Goal: Transaction & Acquisition: Purchase product/service

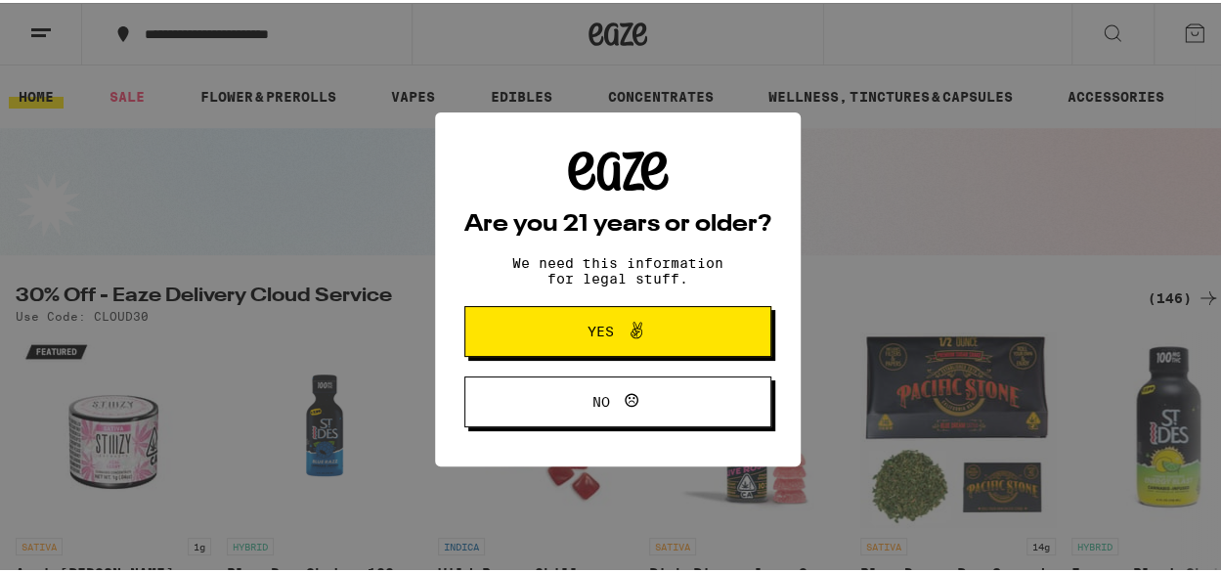
click at [588, 334] on span "Yes" at bounding box center [601, 329] width 26 height 14
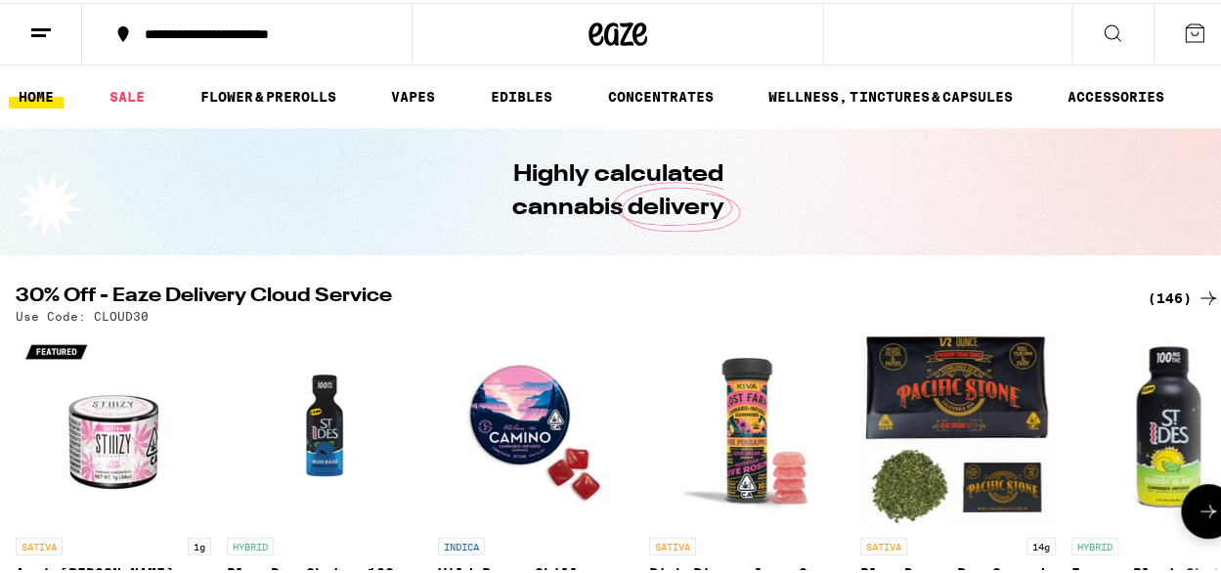
scroll to position [98, 0]
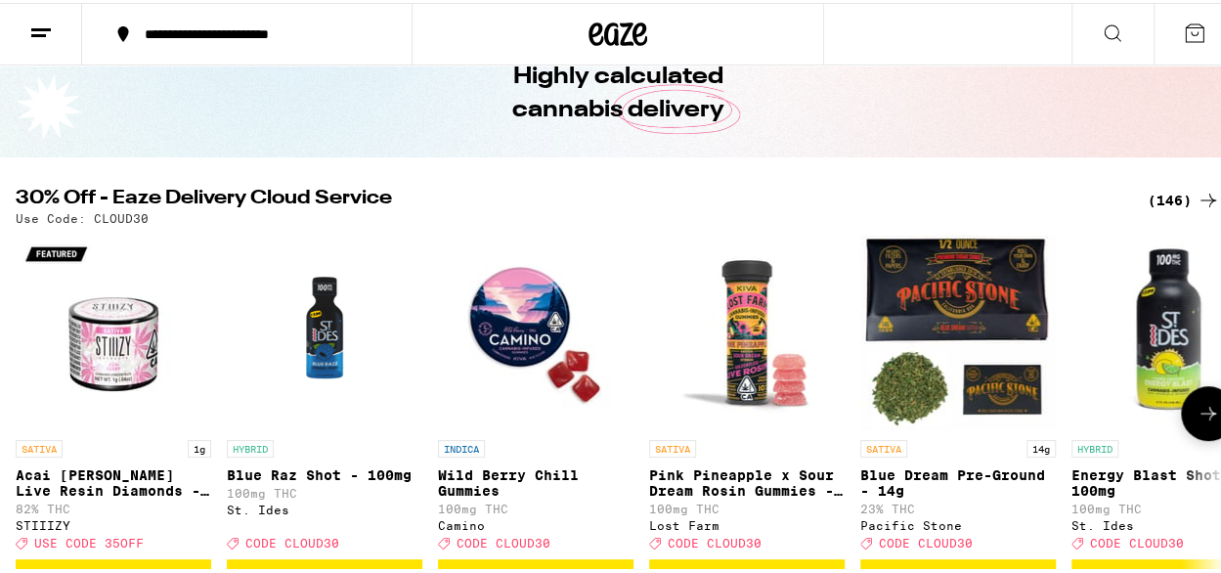
click at [1196, 413] on icon at bounding box center [1207, 410] width 23 height 23
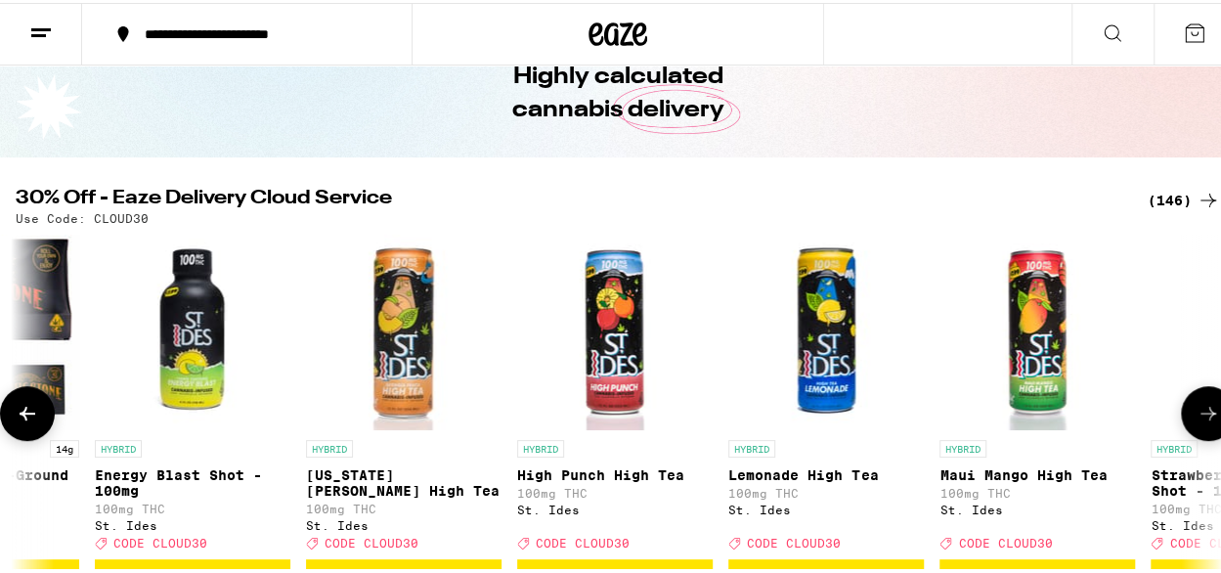
click at [1196, 413] on icon at bounding box center [1207, 410] width 23 height 23
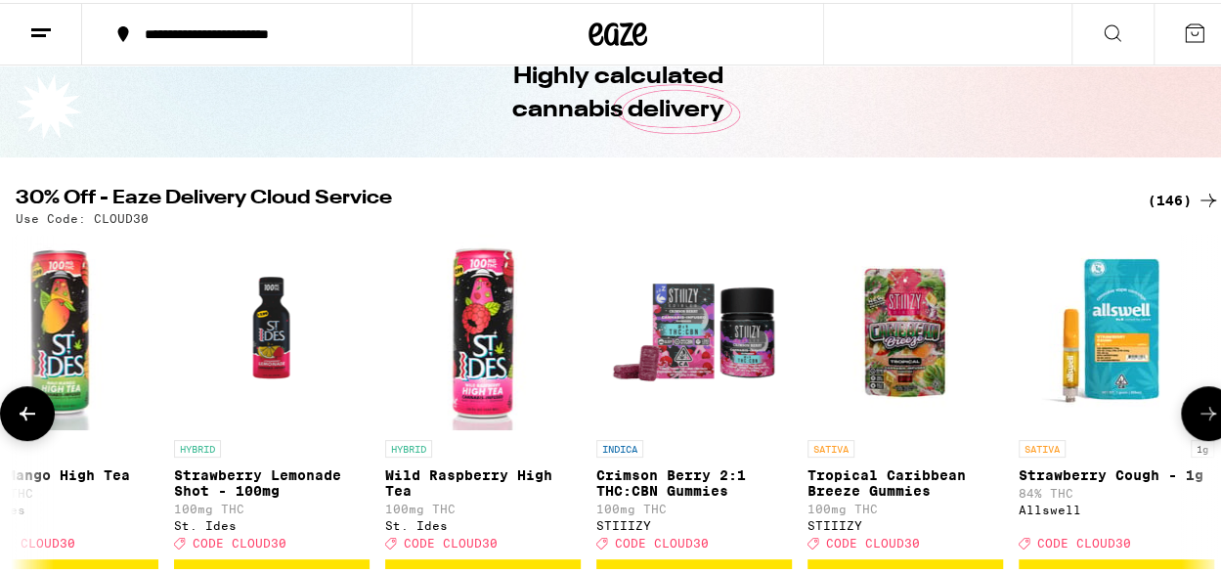
scroll to position [0, 0]
click at [1196, 413] on icon at bounding box center [1207, 410] width 23 height 23
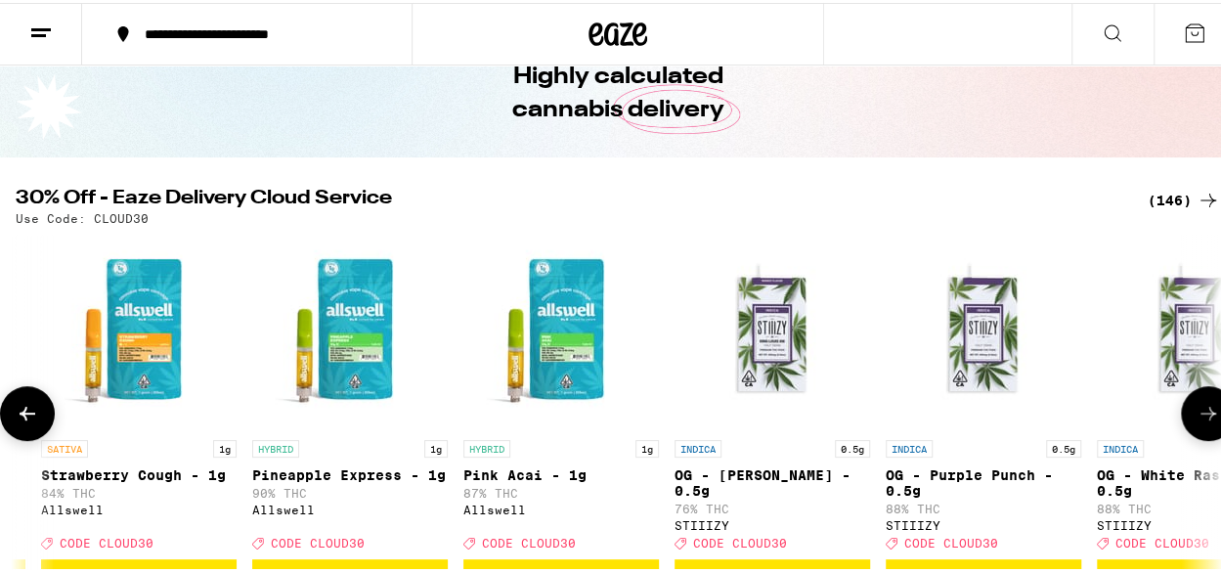
click at [1196, 417] on icon at bounding box center [1207, 410] width 23 height 23
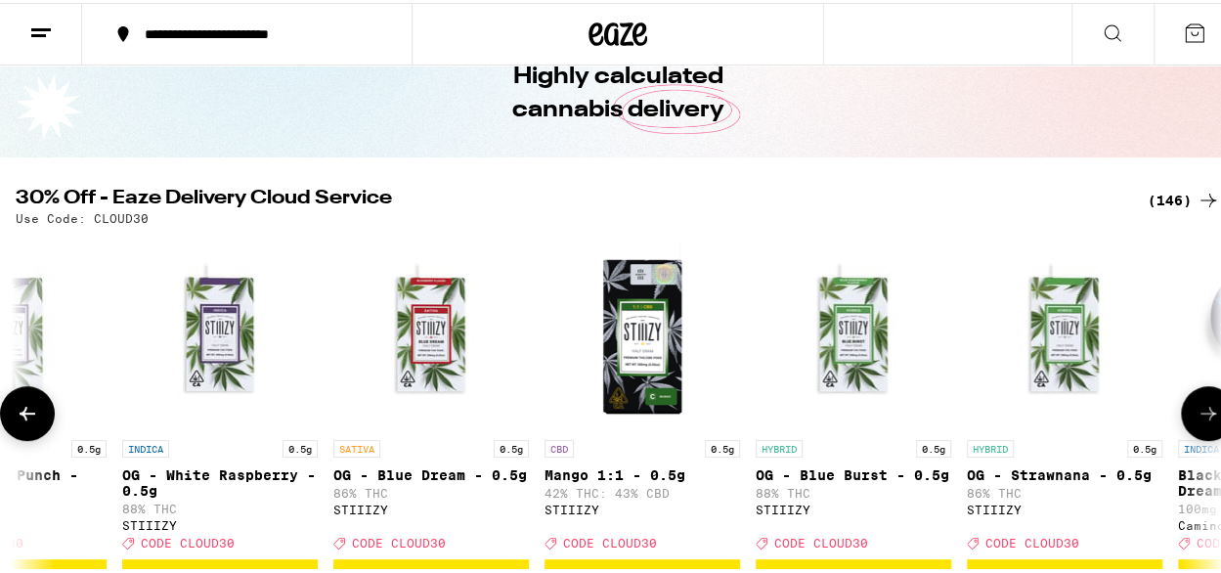
click at [1196, 417] on icon at bounding box center [1207, 410] width 23 height 23
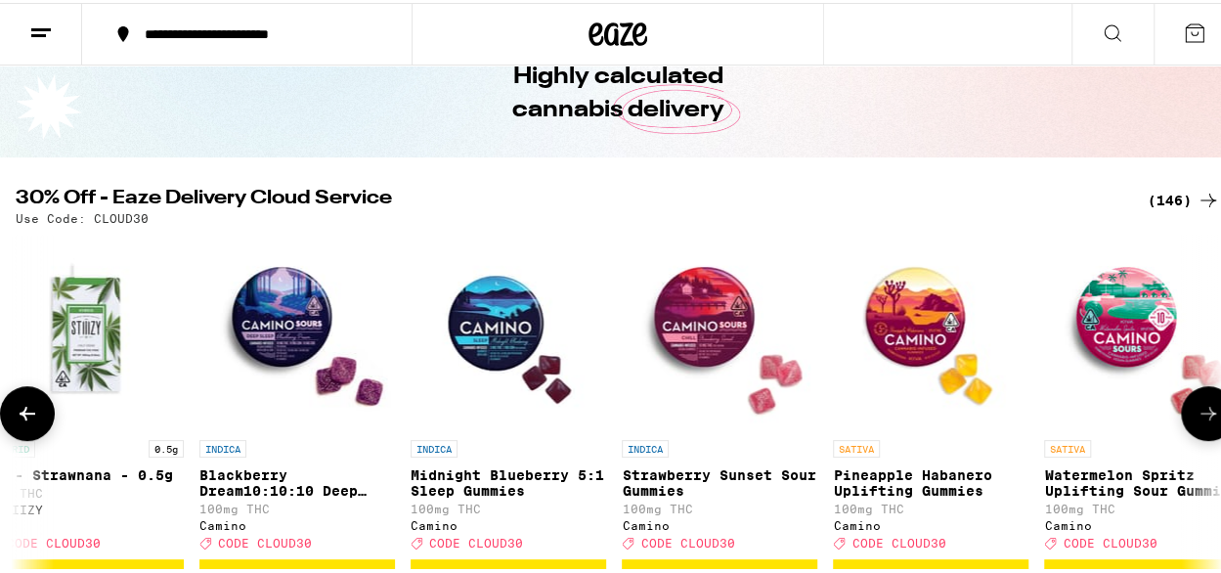
click at [1196, 417] on icon at bounding box center [1207, 410] width 23 height 23
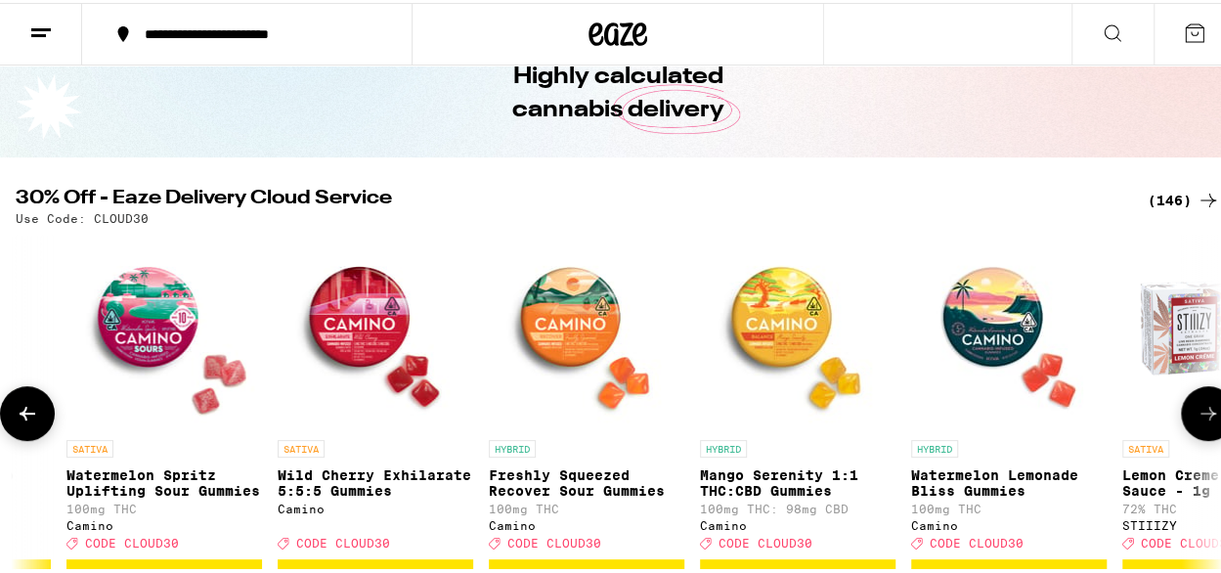
click at [1196, 417] on icon at bounding box center [1207, 410] width 23 height 23
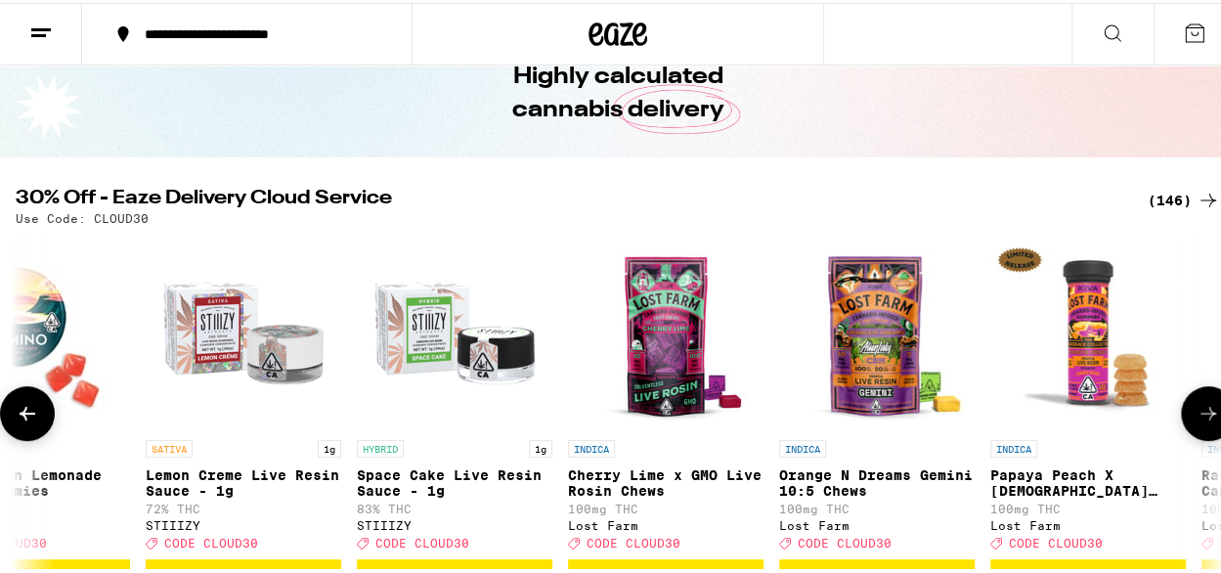
click at [1196, 417] on icon at bounding box center [1207, 410] width 23 height 23
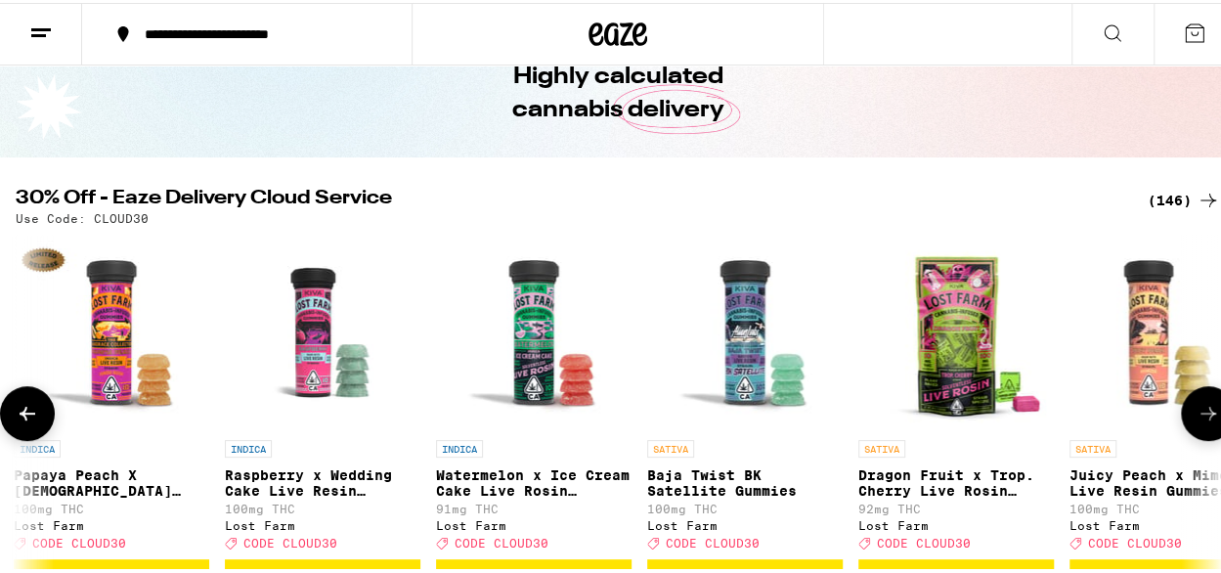
click at [1196, 417] on icon at bounding box center [1207, 410] width 23 height 23
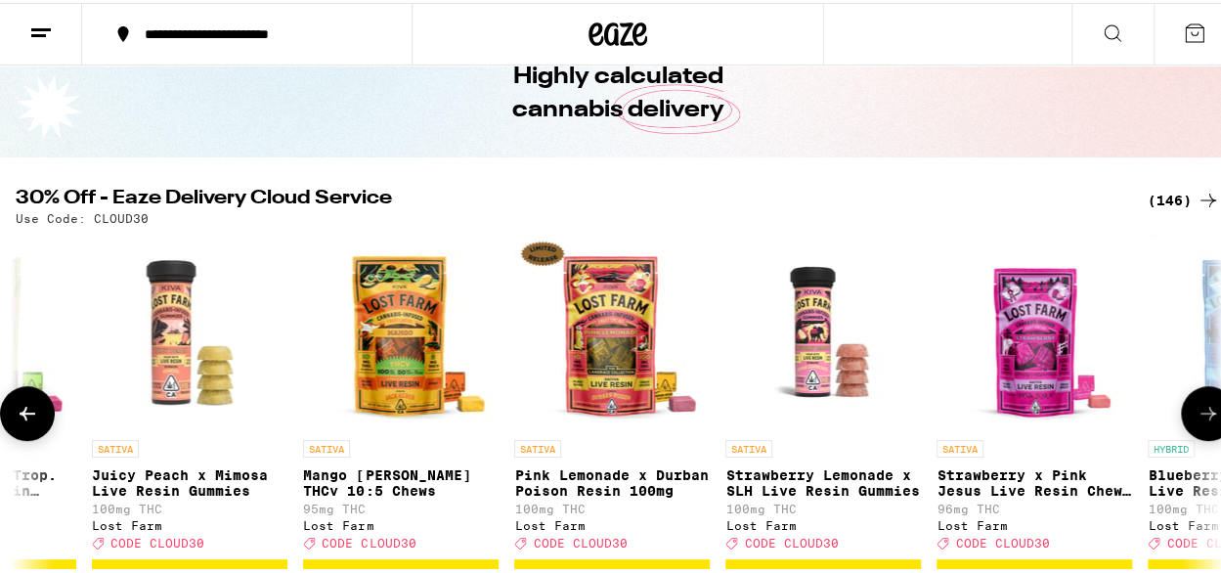
click at [1196, 417] on icon at bounding box center [1207, 410] width 23 height 23
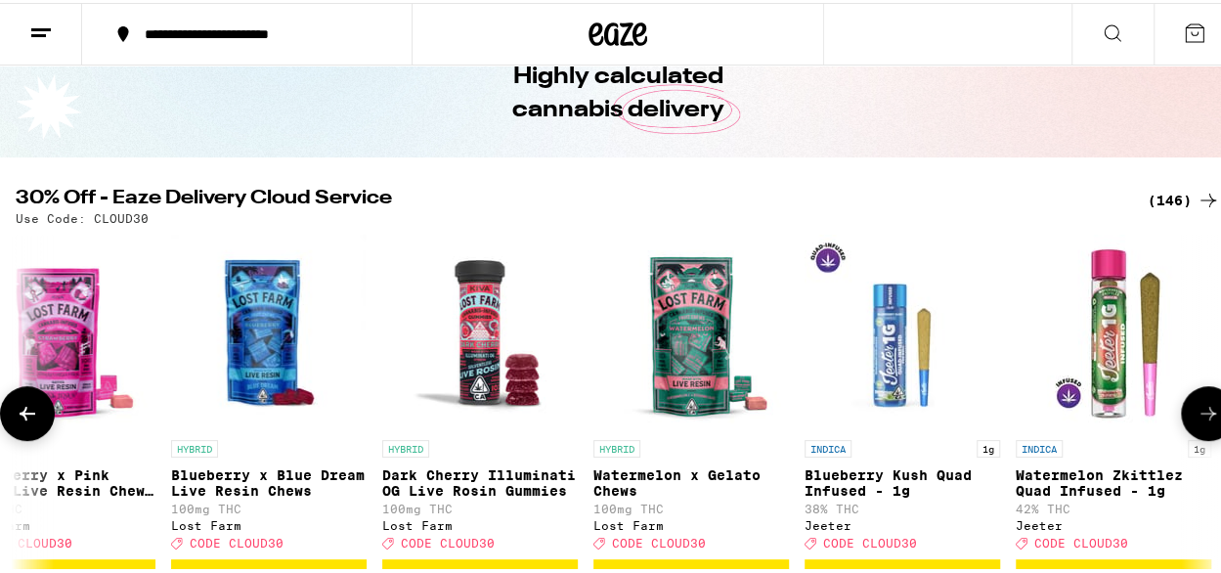
click at [1196, 417] on icon at bounding box center [1207, 410] width 23 height 23
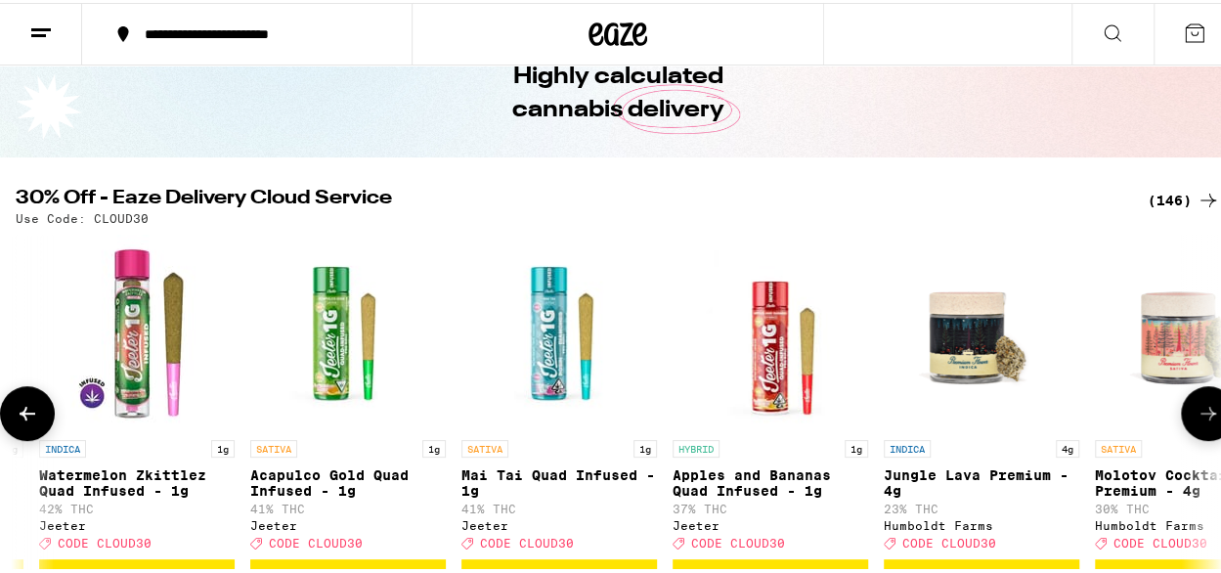
click at [1196, 417] on icon at bounding box center [1207, 410] width 23 height 23
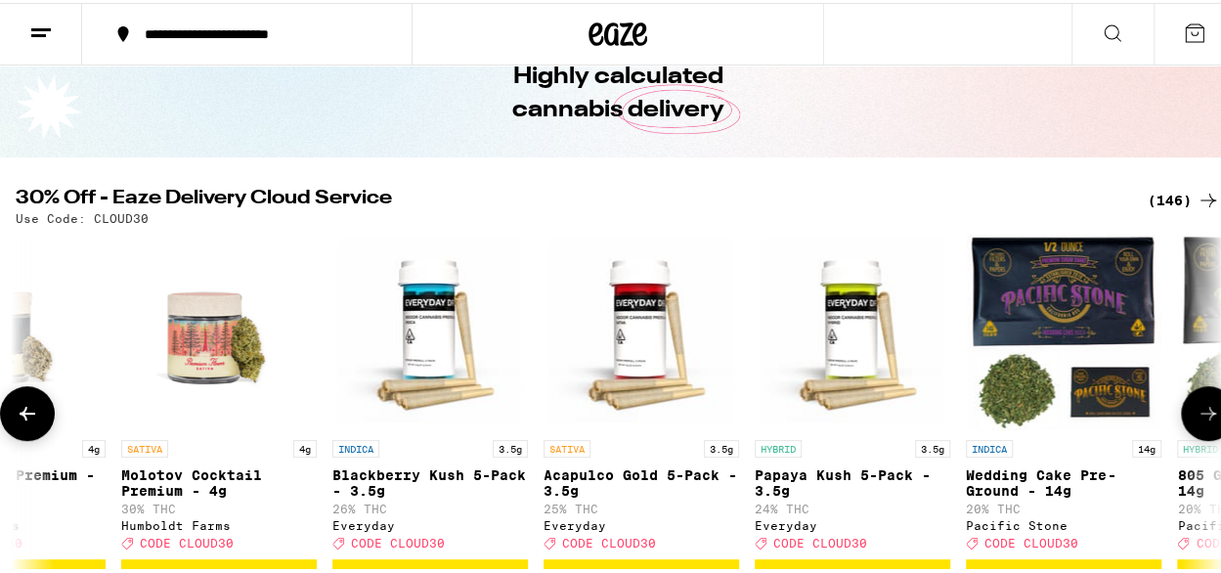
click at [1196, 417] on icon at bounding box center [1207, 410] width 23 height 23
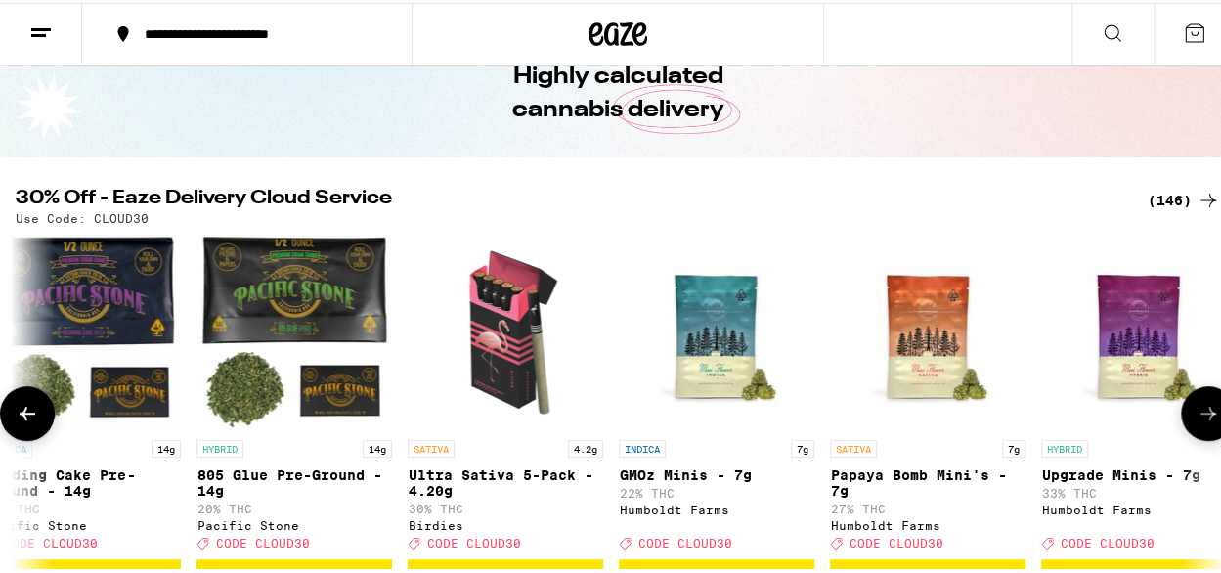
click at [1196, 417] on icon at bounding box center [1207, 410] width 23 height 23
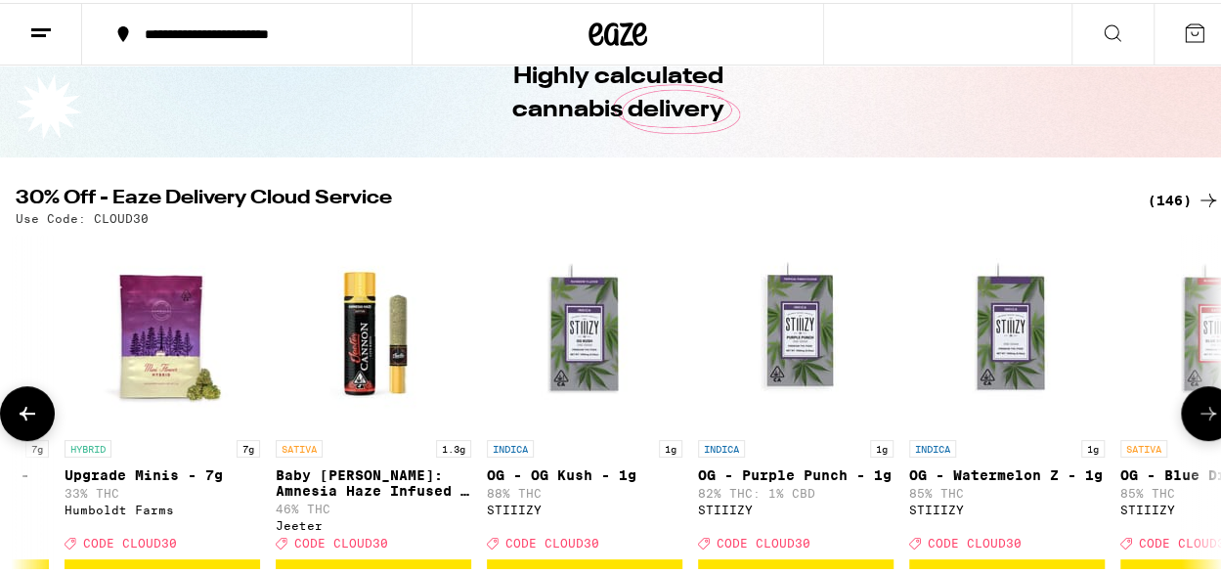
click at [1196, 417] on icon at bounding box center [1207, 410] width 23 height 23
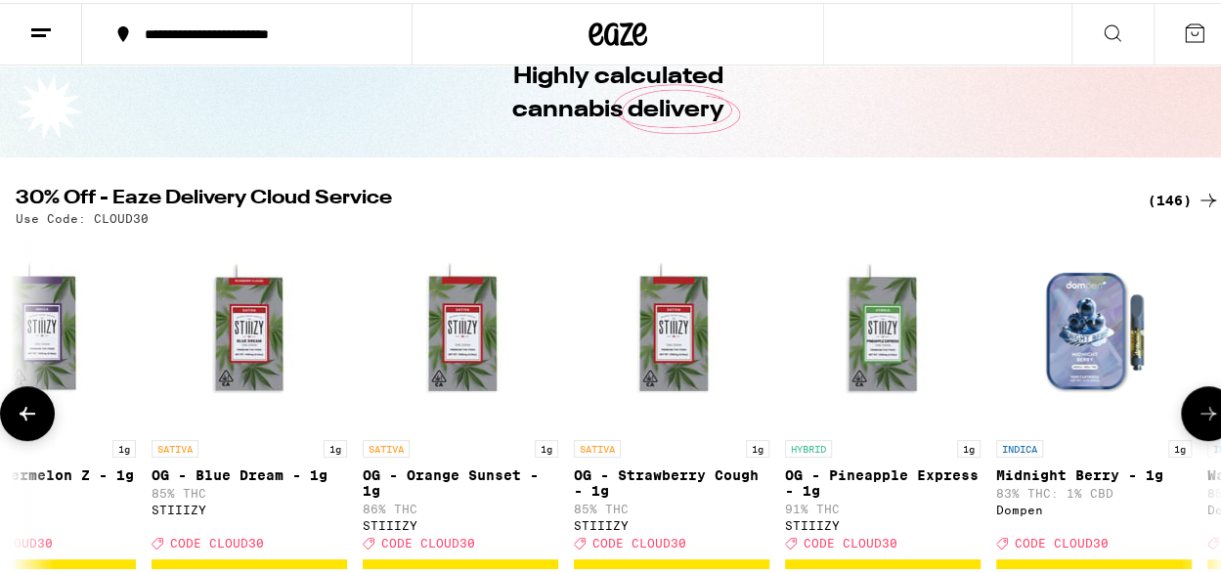
click at [1196, 417] on icon at bounding box center [1207, 410] width 23 height 23
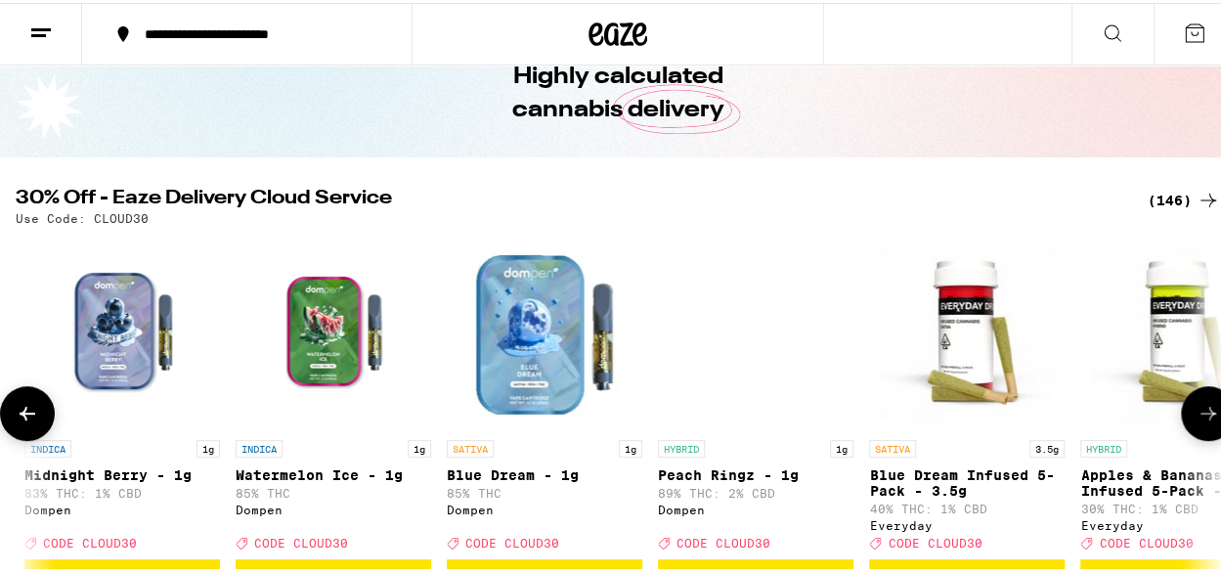
click at [1196, 417] on icon at bounding box center [1207, 410] width 23 height 23
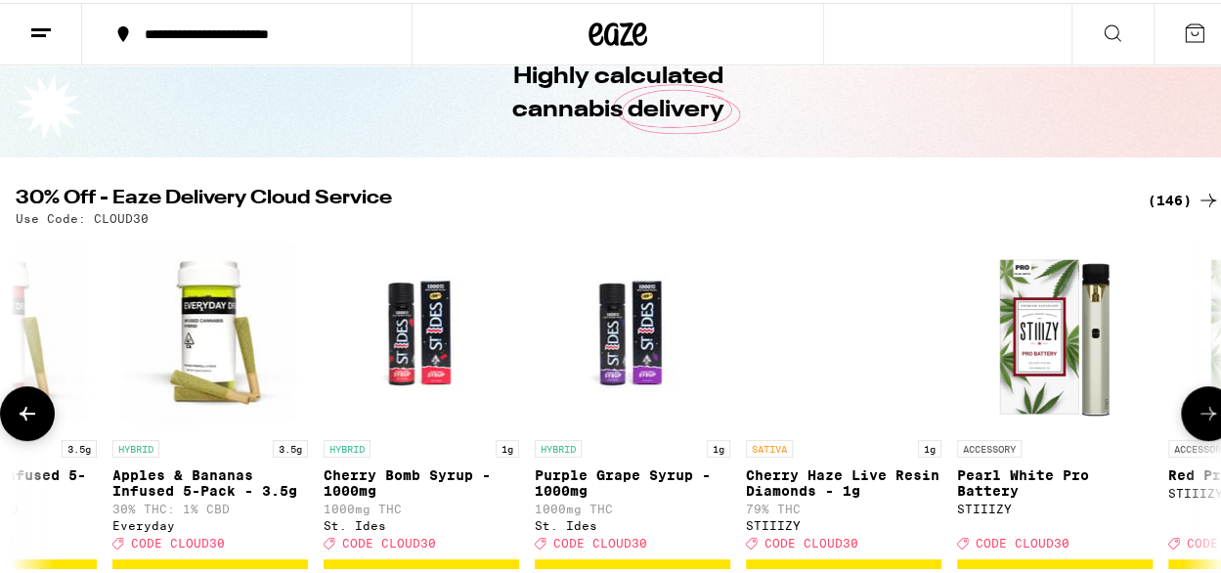
click at [1196, 417] on icon at bounding box center [1207, 410] width 23 height 23
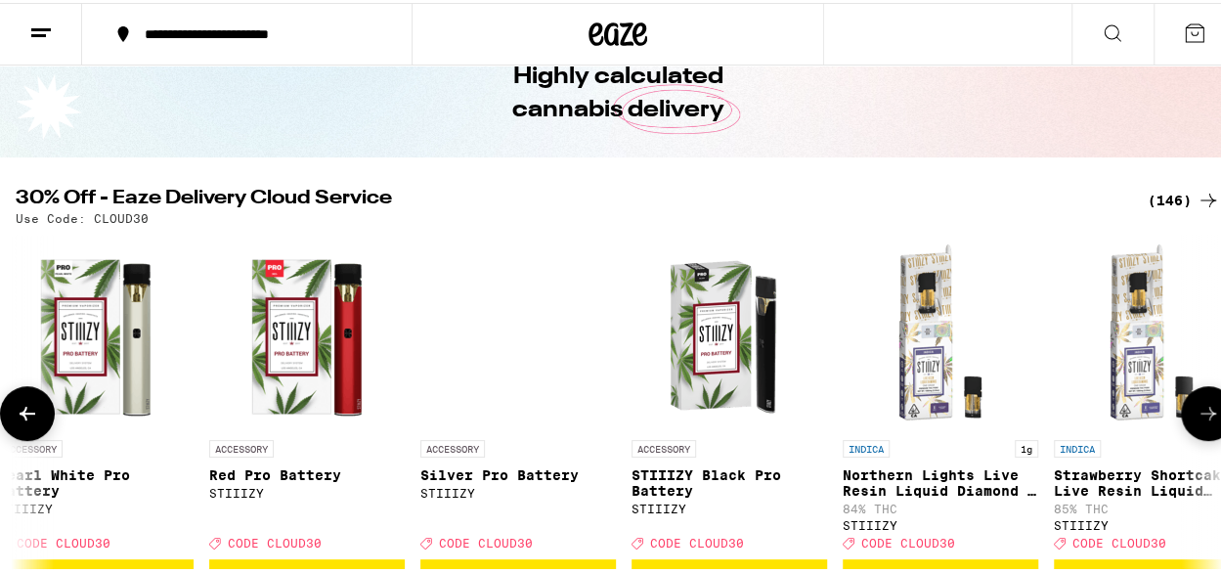
scroll to position [0, 17566]
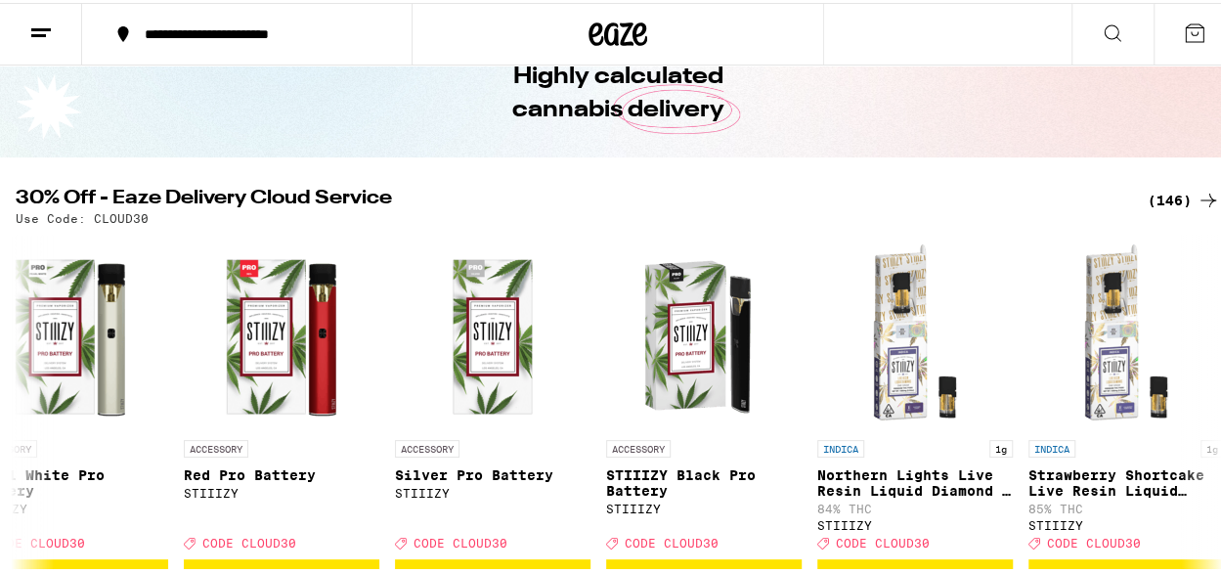
click at [1116, 29] on button at bounding box center [1112, 32] width 82 height 62
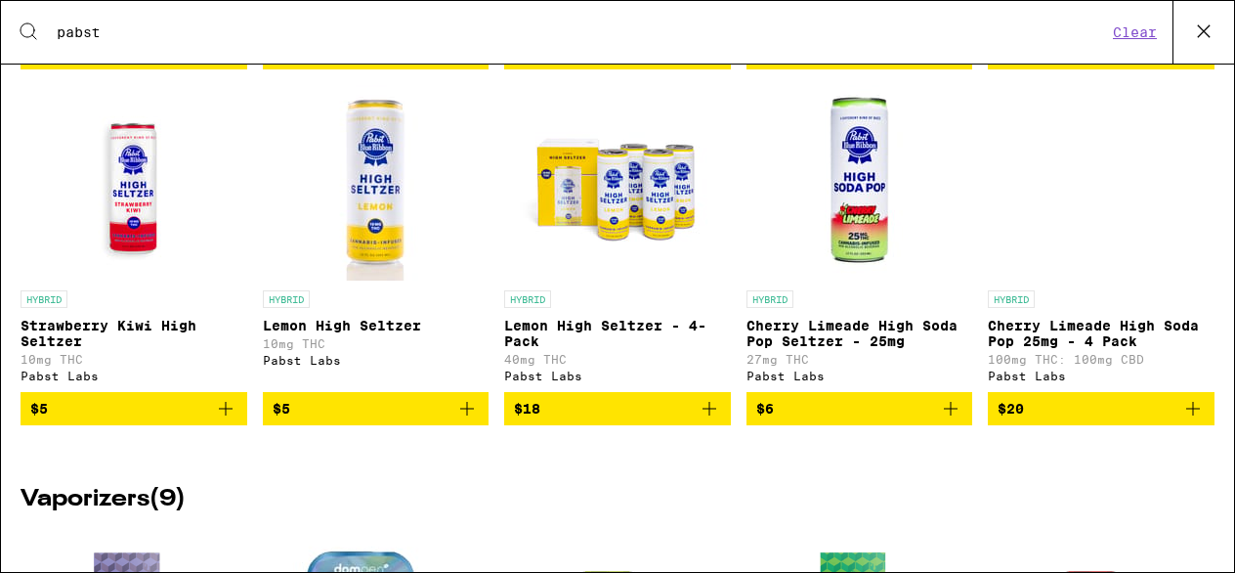
scroll to position [684, 0]
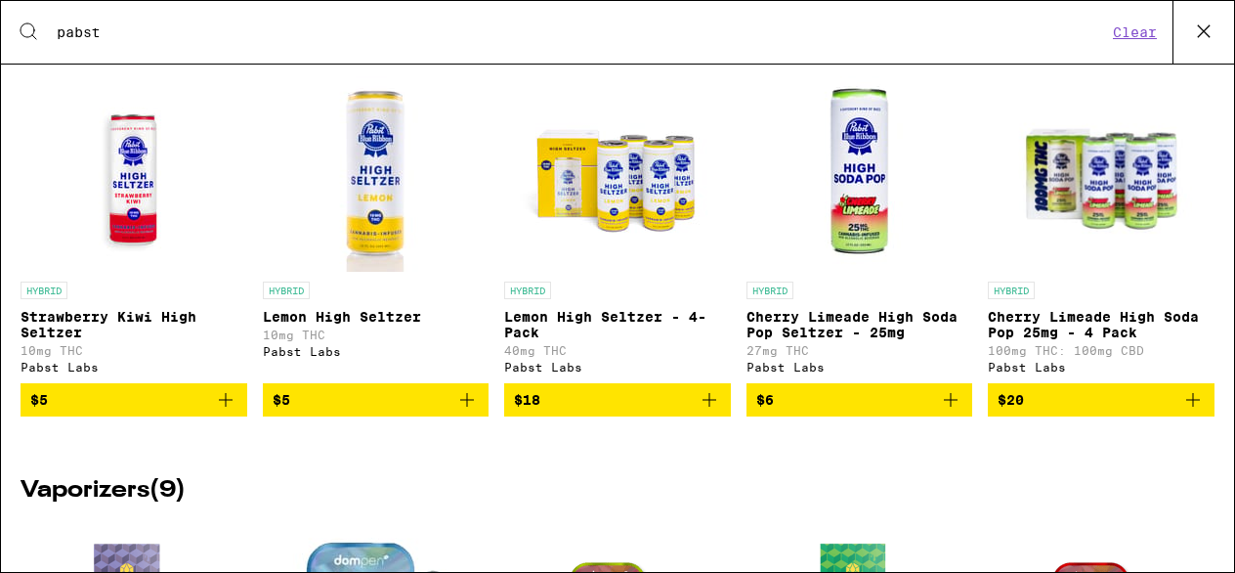
type input "pabst"
click at [1187, 407] on icon "Add to bag" at bounding box center [1194, 400] width 14 height 14
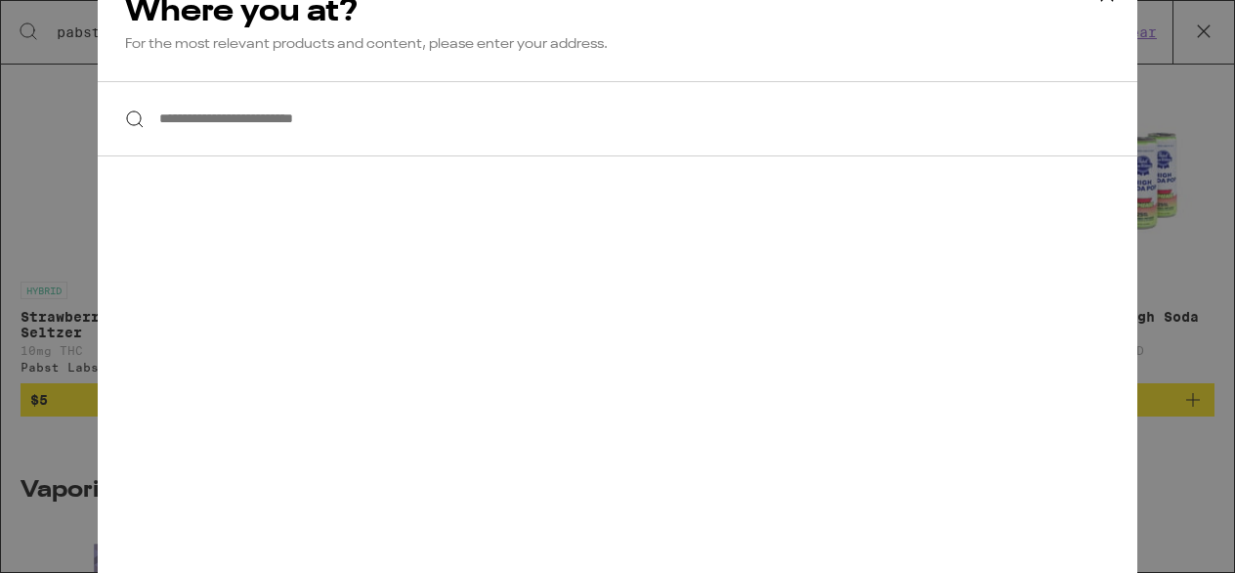
click at [208, 133] on input "**********" at bounding box center [618, 118] width 1040 height 75
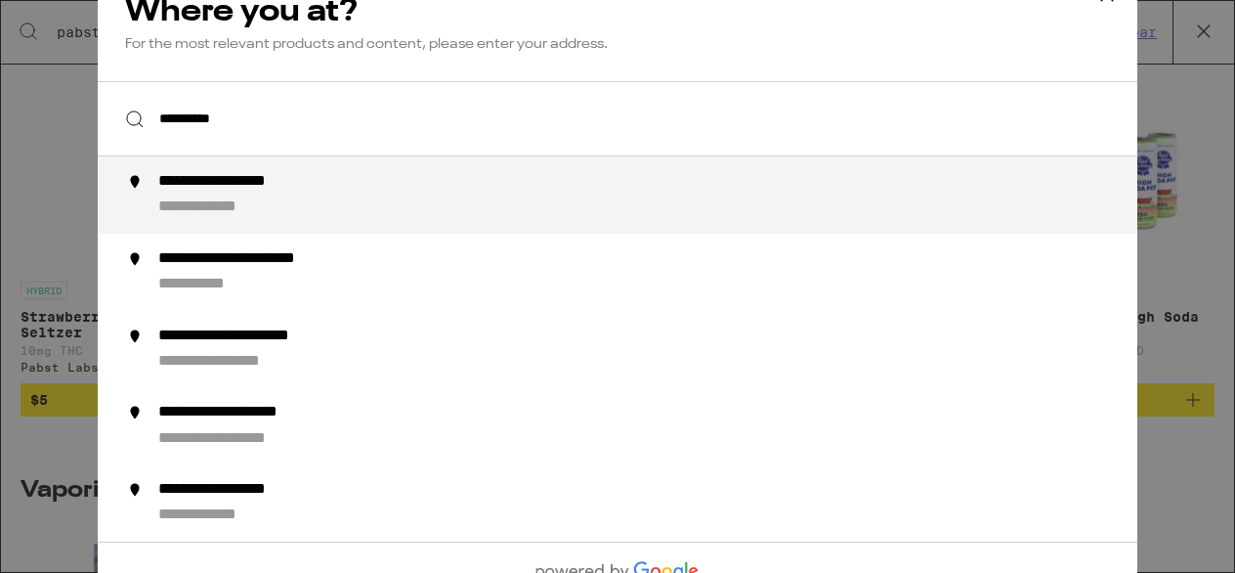
click at [260, 193] on div "**********" at bounding box center [249, 182] width 182 height 21
type input "**********"
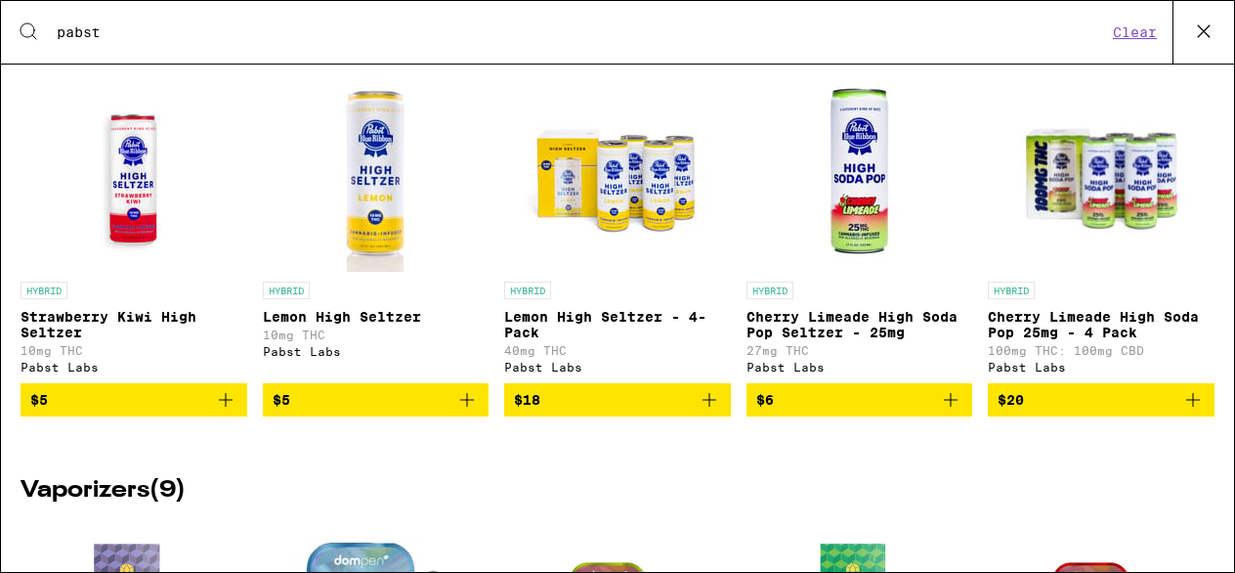
click at [1187, 407] on icon "Add to bag" at bounding box center [1194, 400] width 14 height 14
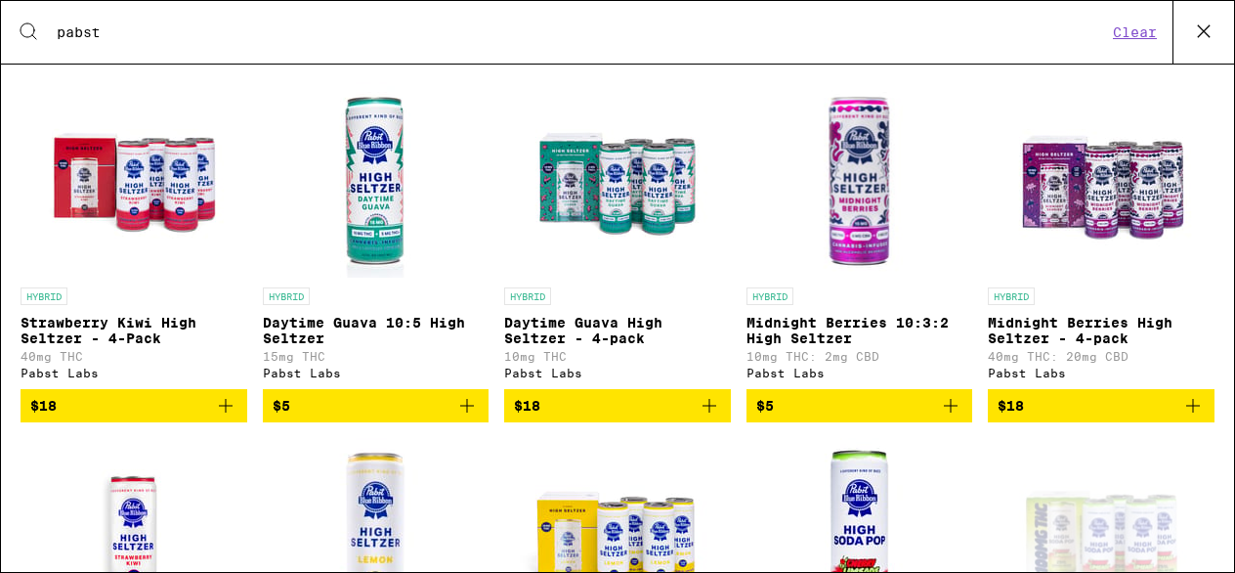
scroll to position [293, 0]
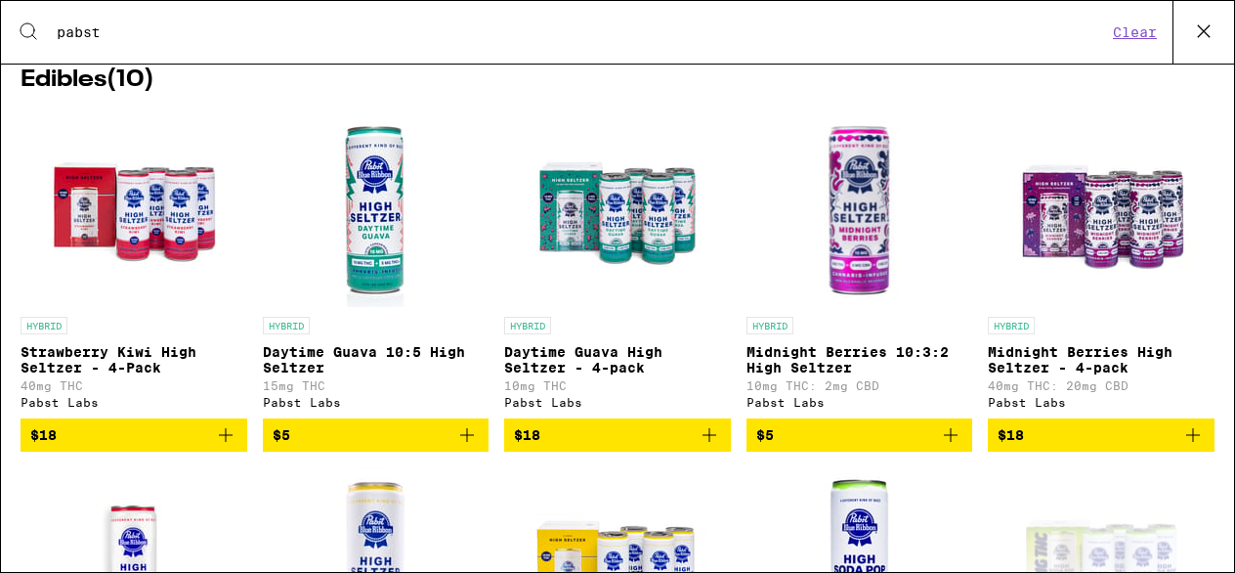
drag, startPoint x: 1187, startPoint y: 445, endPoint x: 1095, endPoint y: 423, distance: 94.4
click at [1187, 445] on icon "Add to bag" at bounding box center [1193, 434] width 23 height 23
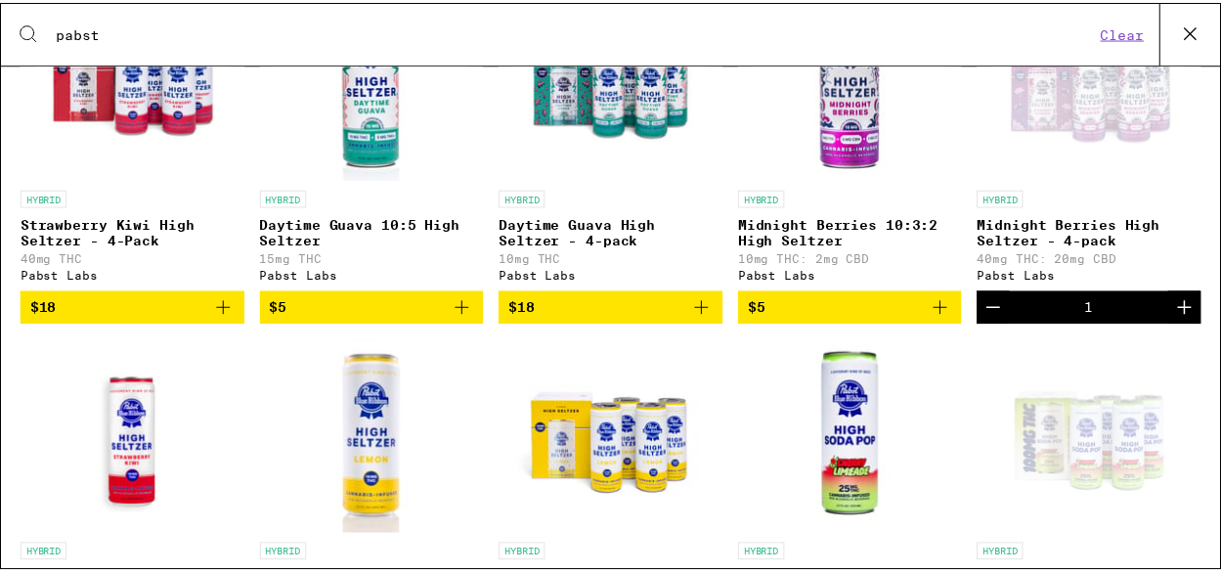
scroll to position [0, 0]
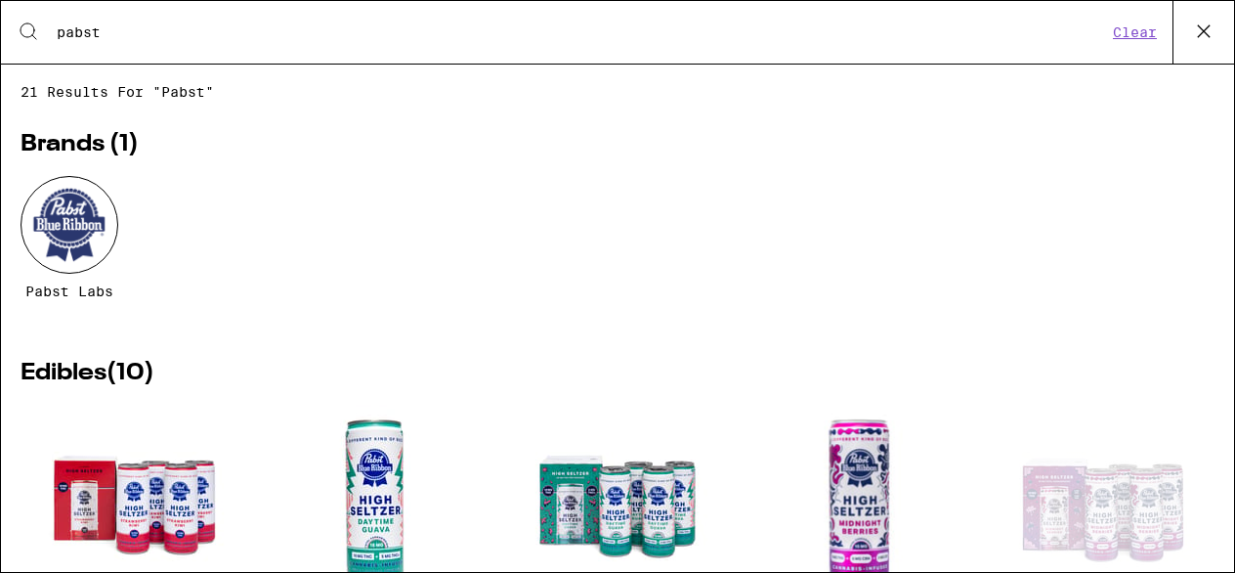
click at [1194, 32] on icon at bounding box center [1204, 31] width 29 height 29
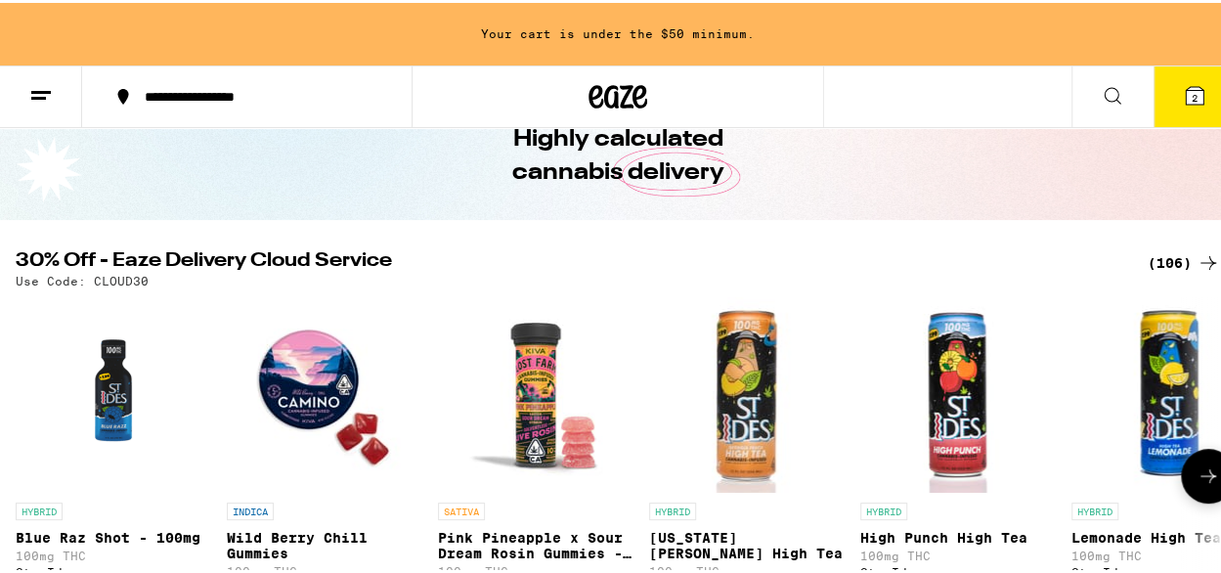
scroll to position [195, 0]
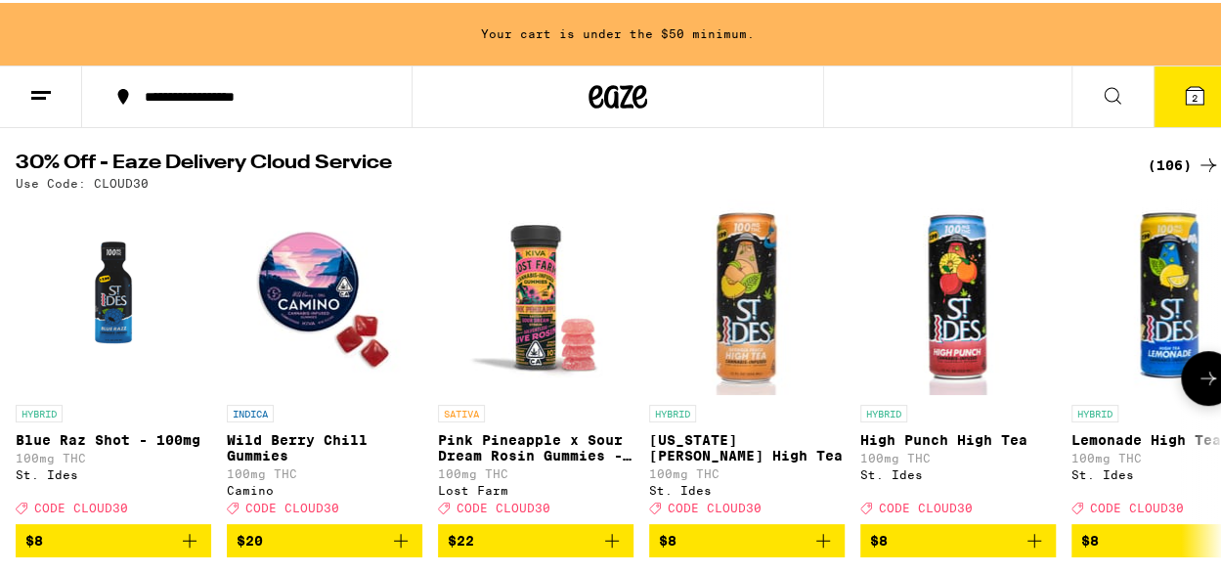
click at [1196, 387] on icon at bounding box center [1207, 375] width 23 height 23
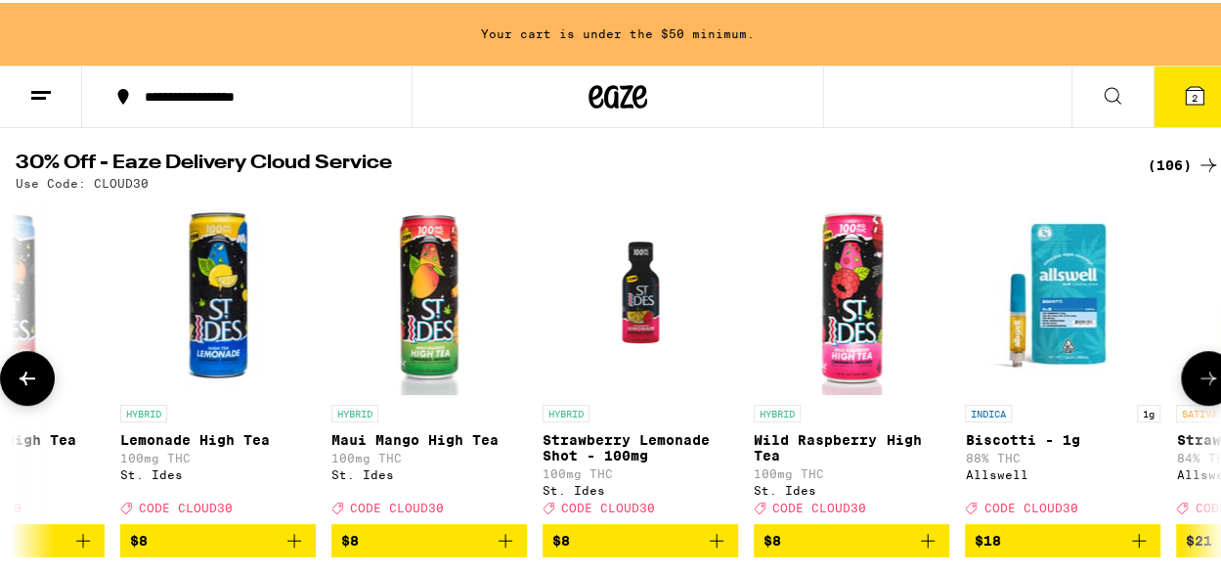
scroll to position [0, 976]
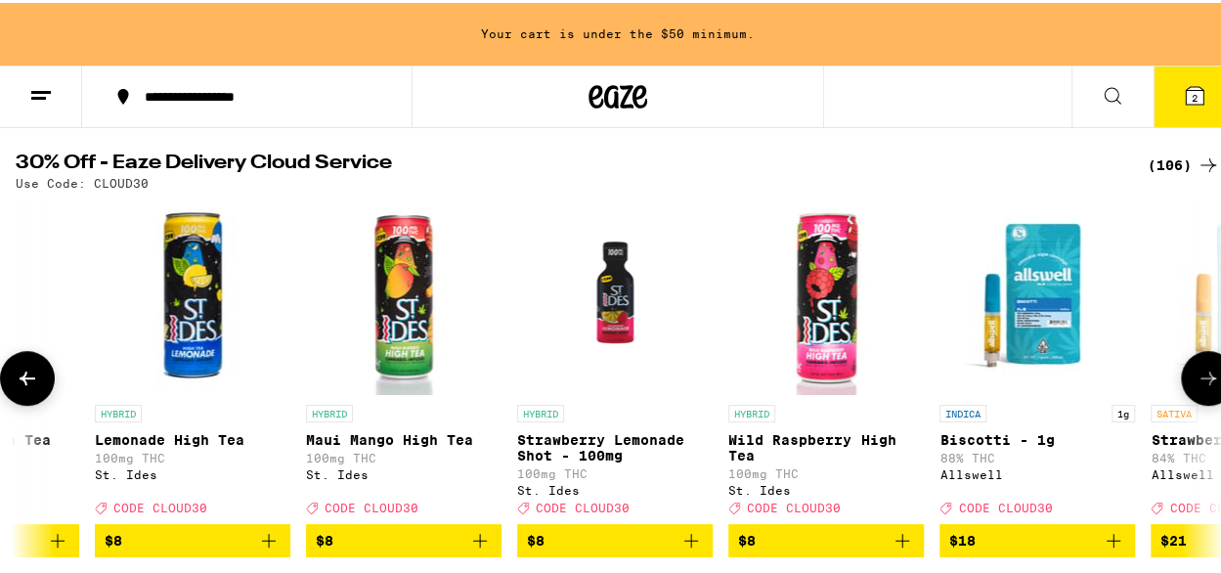
click at [1196, 387] on icon at bounding box center [1207, 375] width 23 height 23
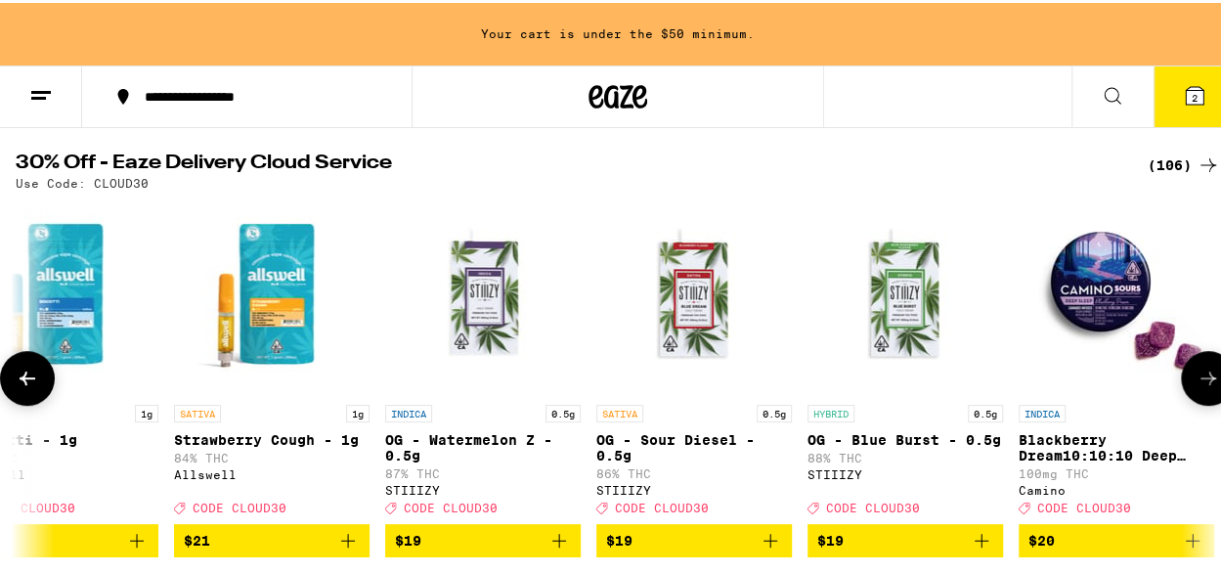
click at [1196, 387] on icon at bounding box center [1207, 375] width 23 height 23
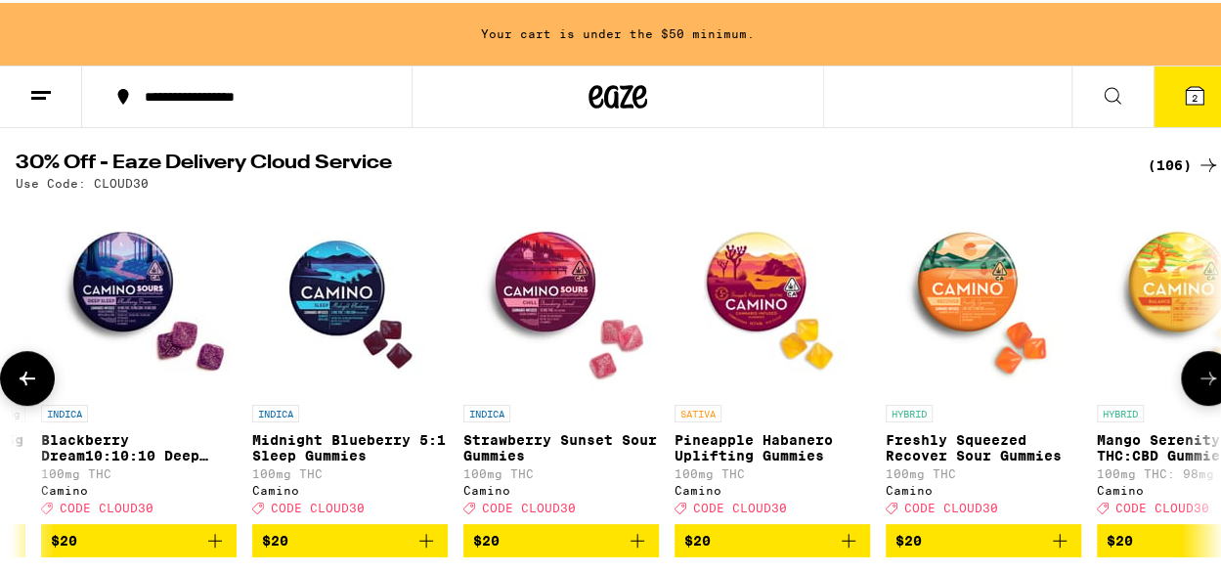
click at [1196, 387] on icon at bounding box center [1207, 375] width 23 height 23
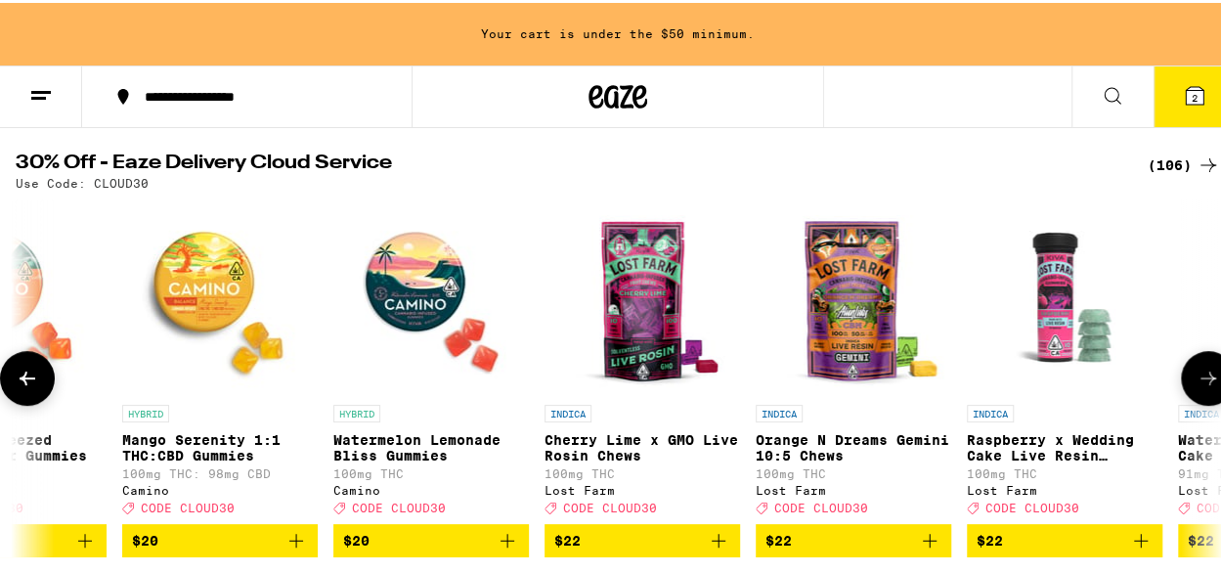
scroll to position [0, 3907]
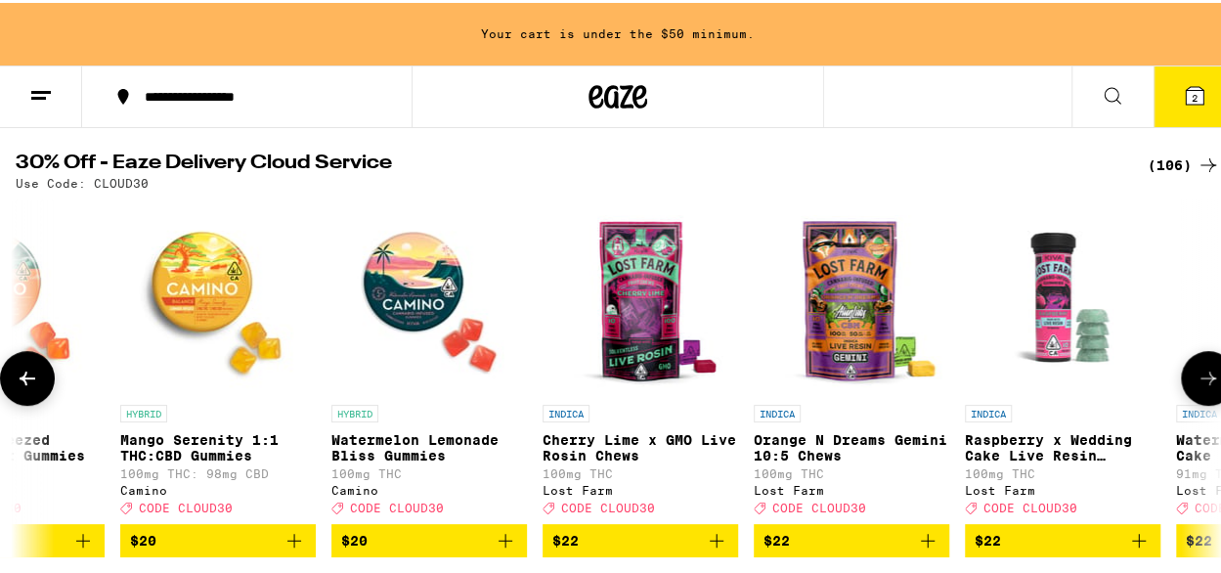
click at [1196, 387] on icon at bounding box center [1207, 375] width 23 height 23
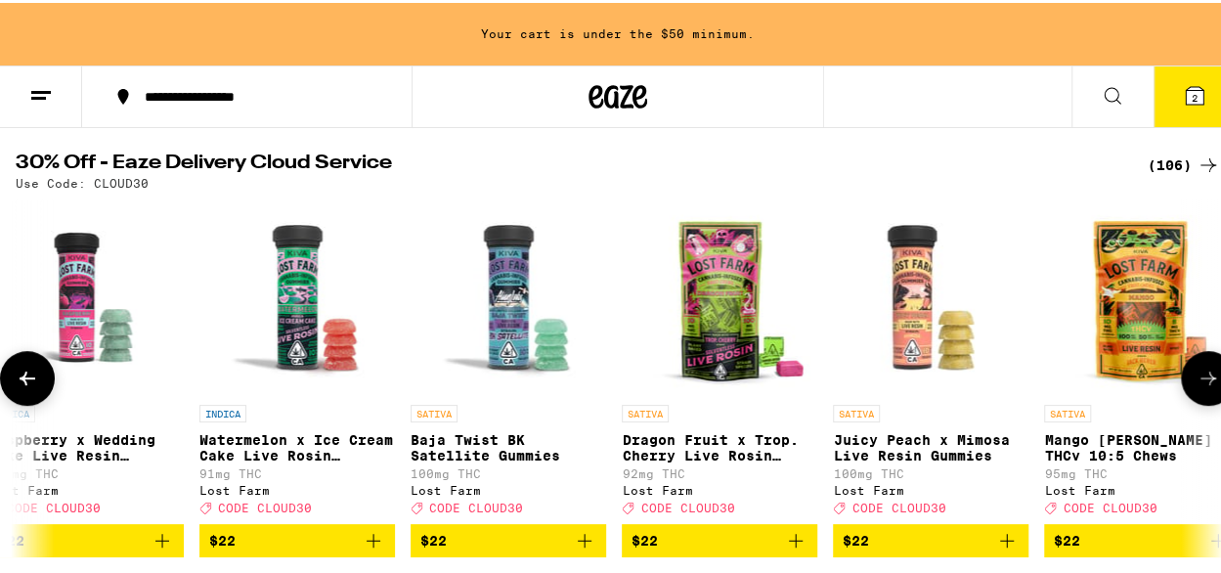
click at [1196, 387] on icon at bounding box center [1207, 375] width 23 height 23
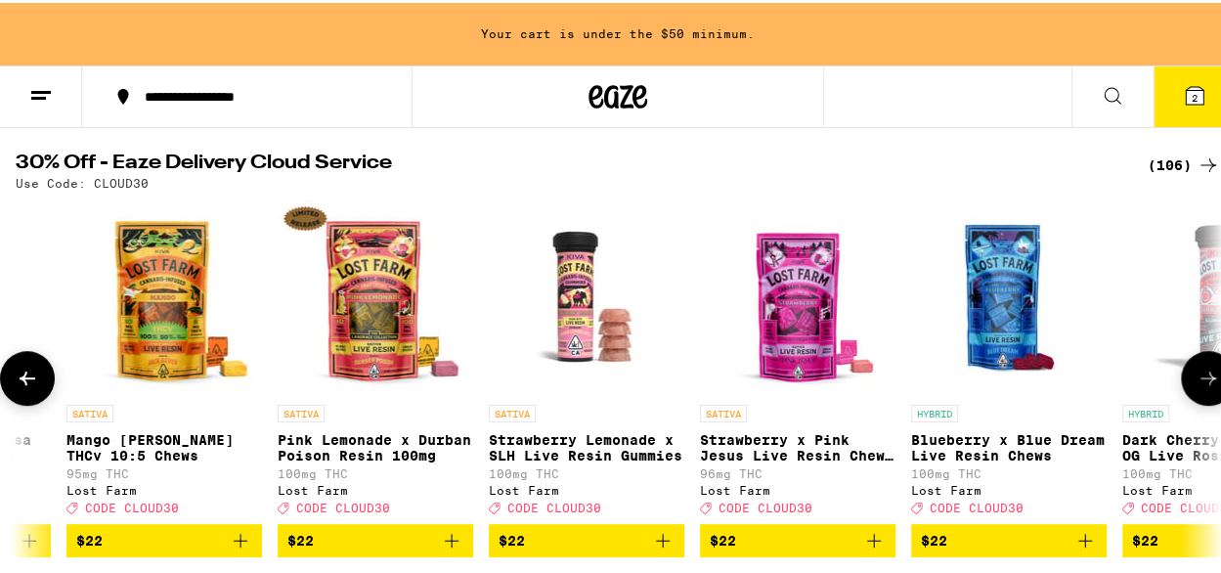
click at [1196, 387] on icon at bounding box center [1207, 375] width 23 height 23
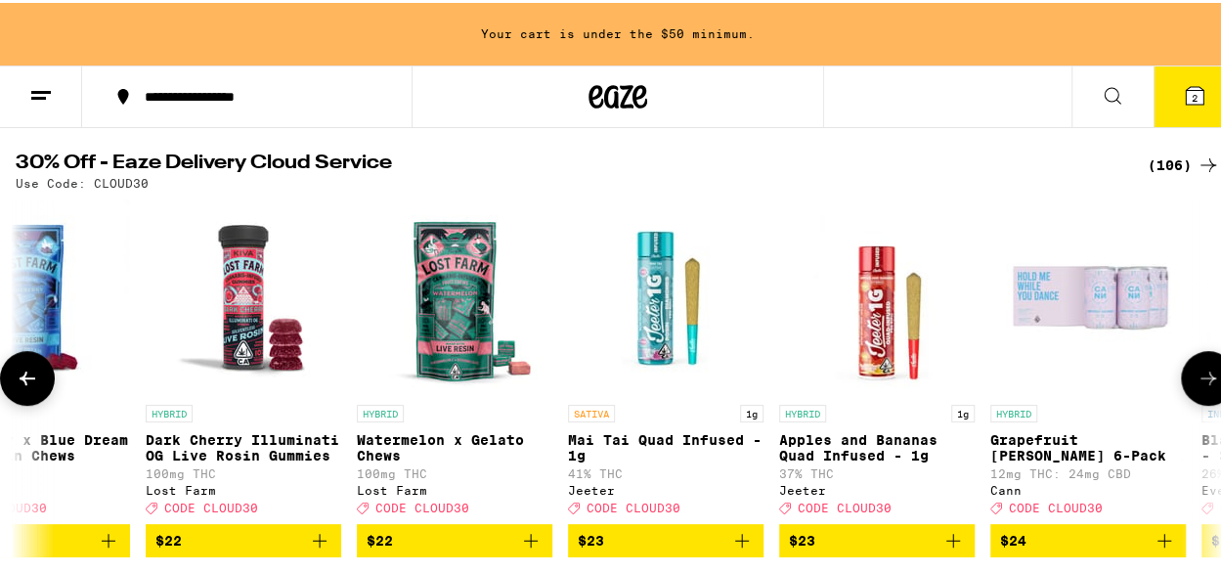
click at [1196, 387] on icon at bounding box center [1207, 375] width 23 height 23
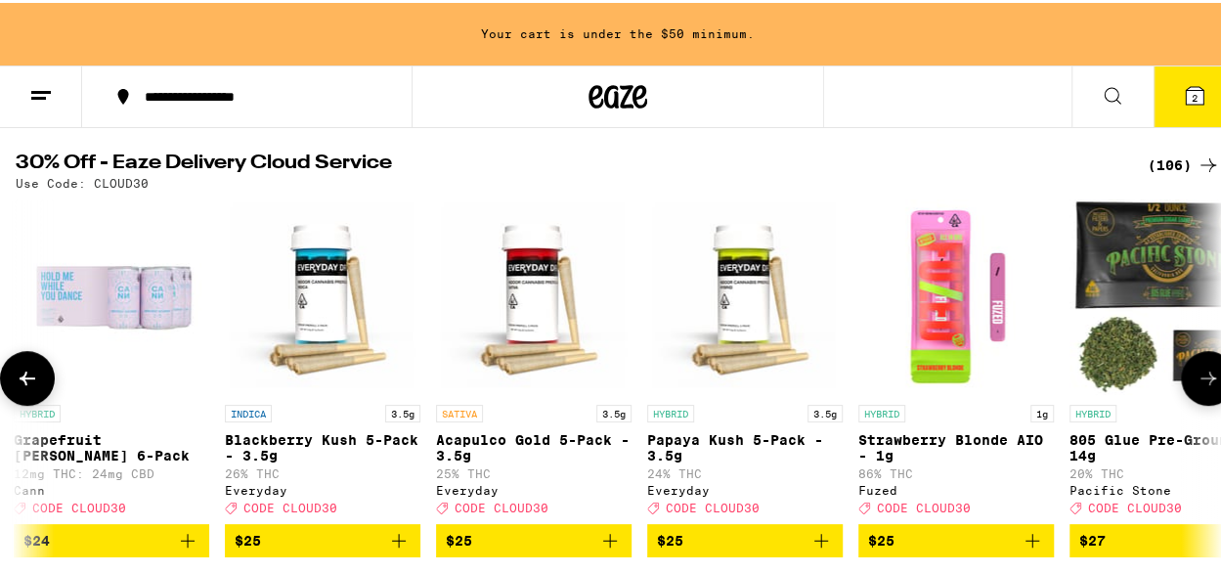
click at [1196, 387] on icon at bounding box center [1207, 375] width 23 height 23
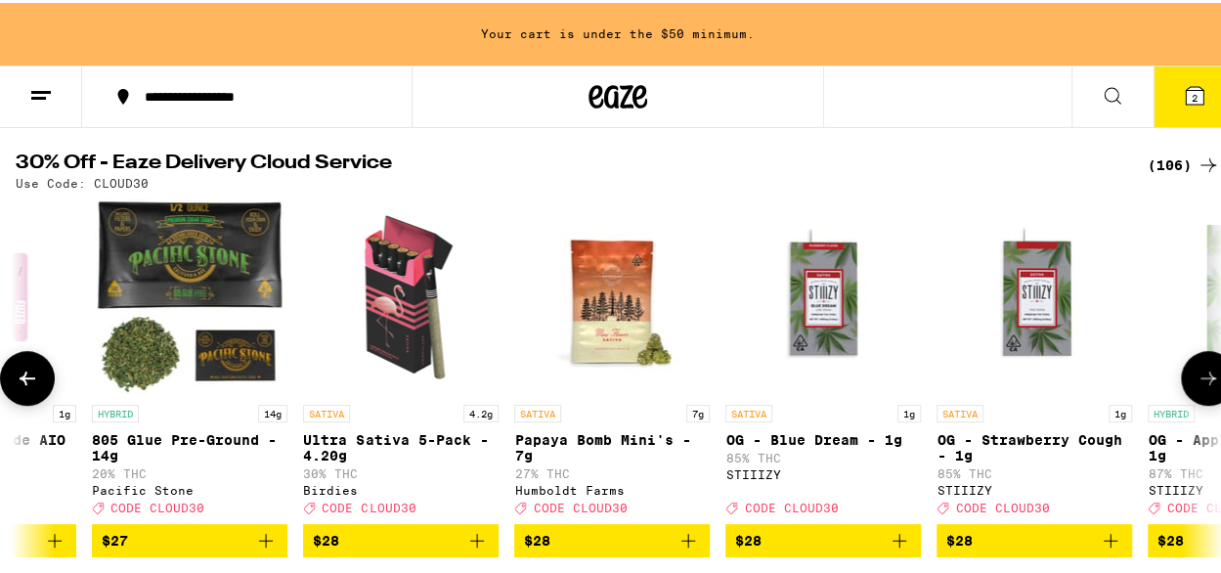
click at [1196, 387] on icon at bounding box center [1207, 375] width 23 height 23
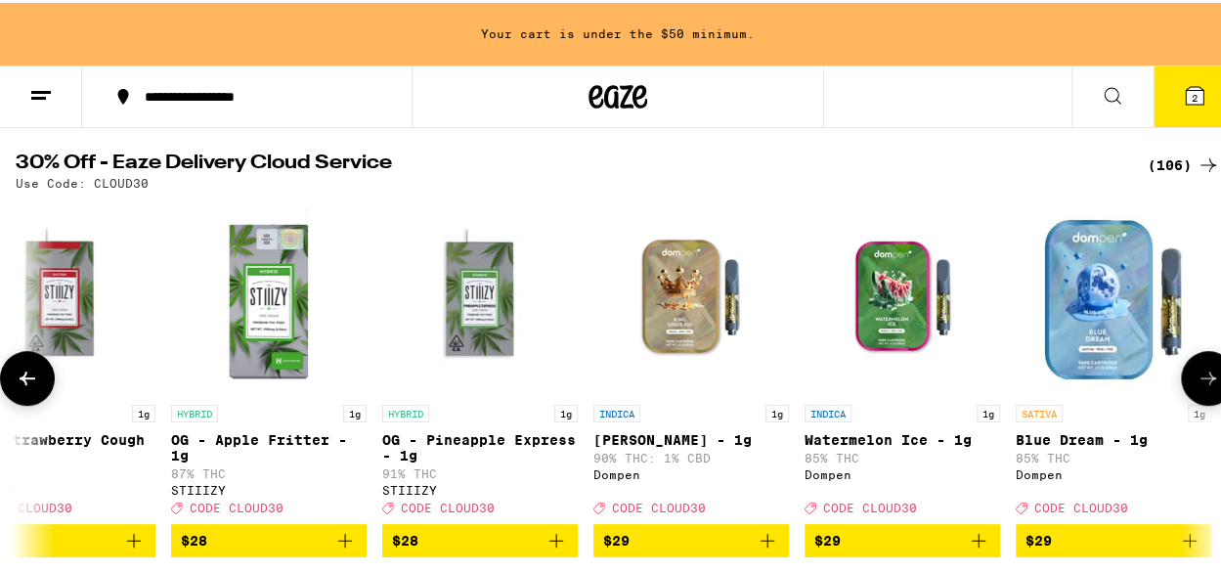
click at [1196, 387] on icon at bounding box center [1207, 375] width 23 height 23
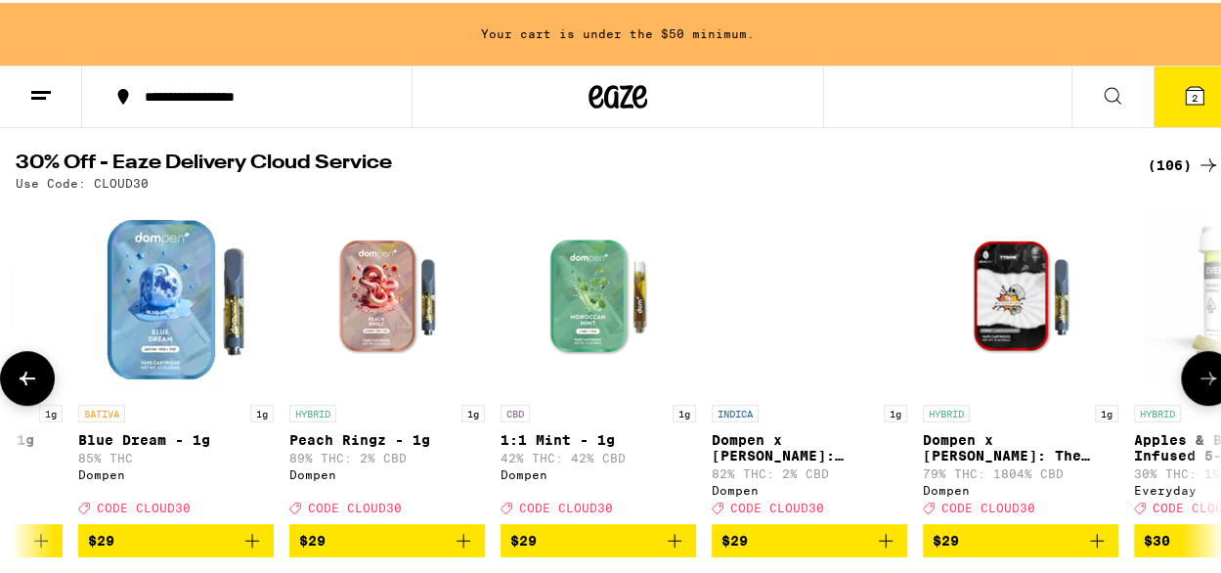
scroll to position [0, 10744]
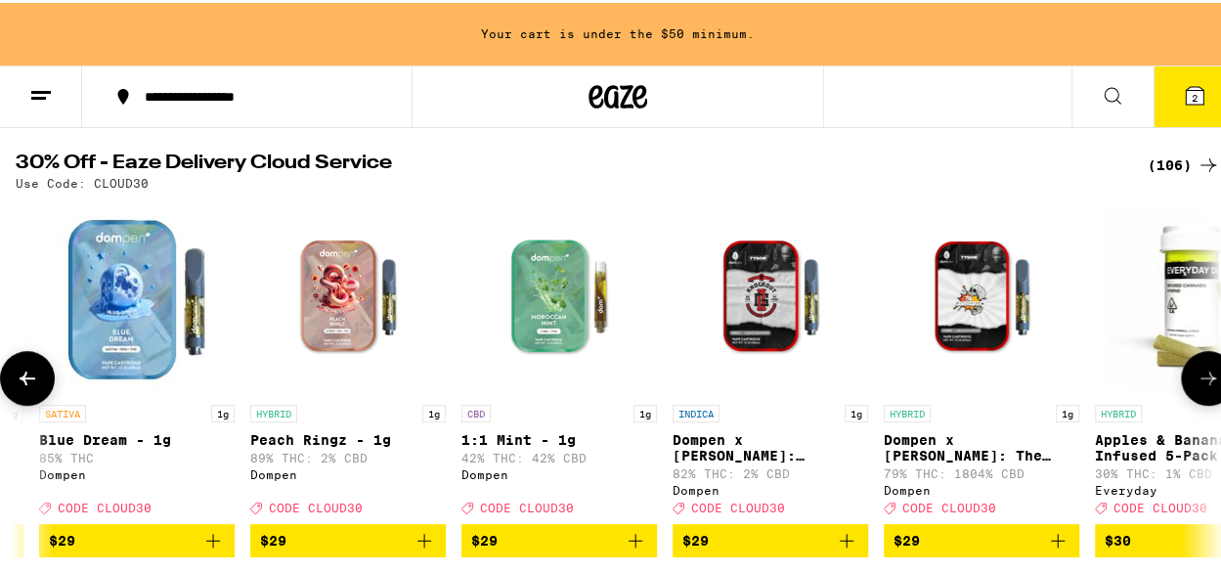
click at [1196, 387] on icon at bounding box center [1207, 375] width 23 height 23
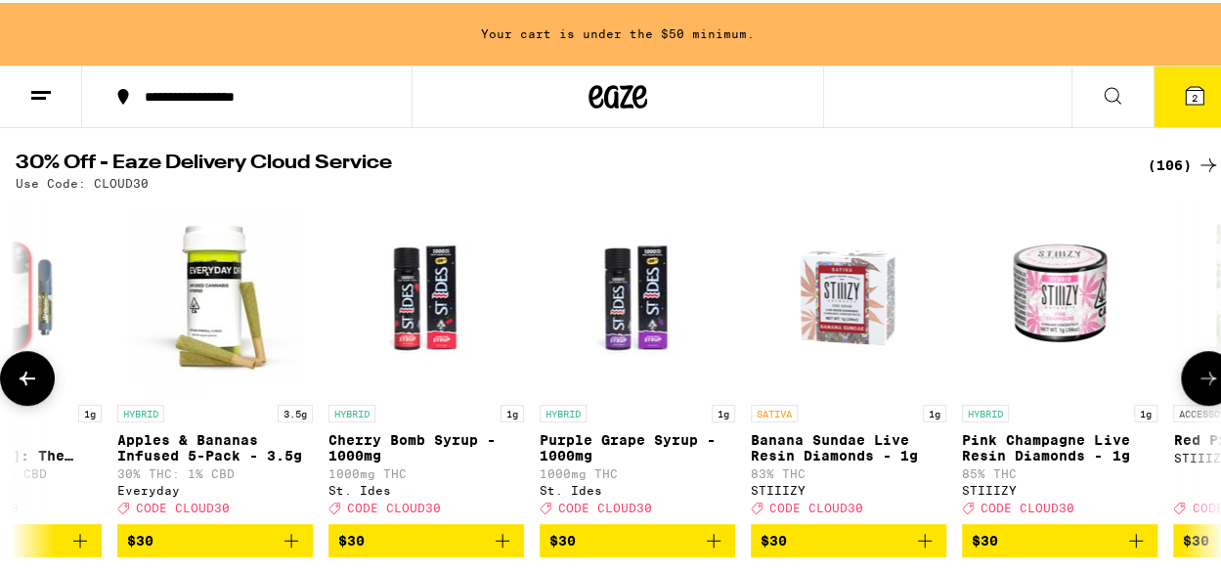
click at [1196, 387] on icon at bounding box center [1207, 375] width 23 height 23
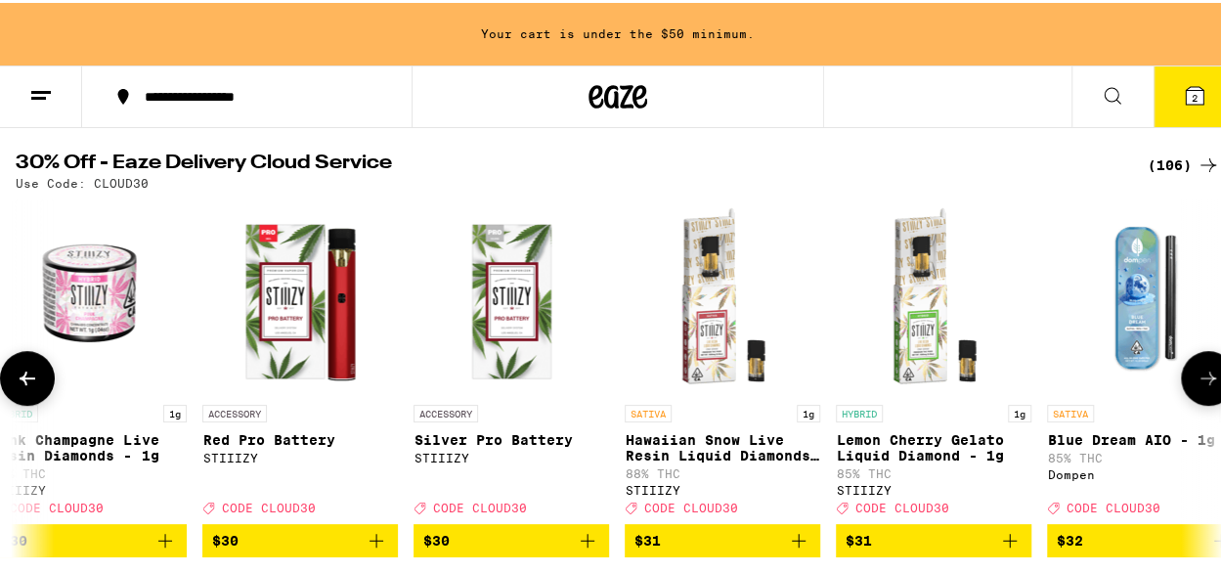
scroll to position [0, 12697]
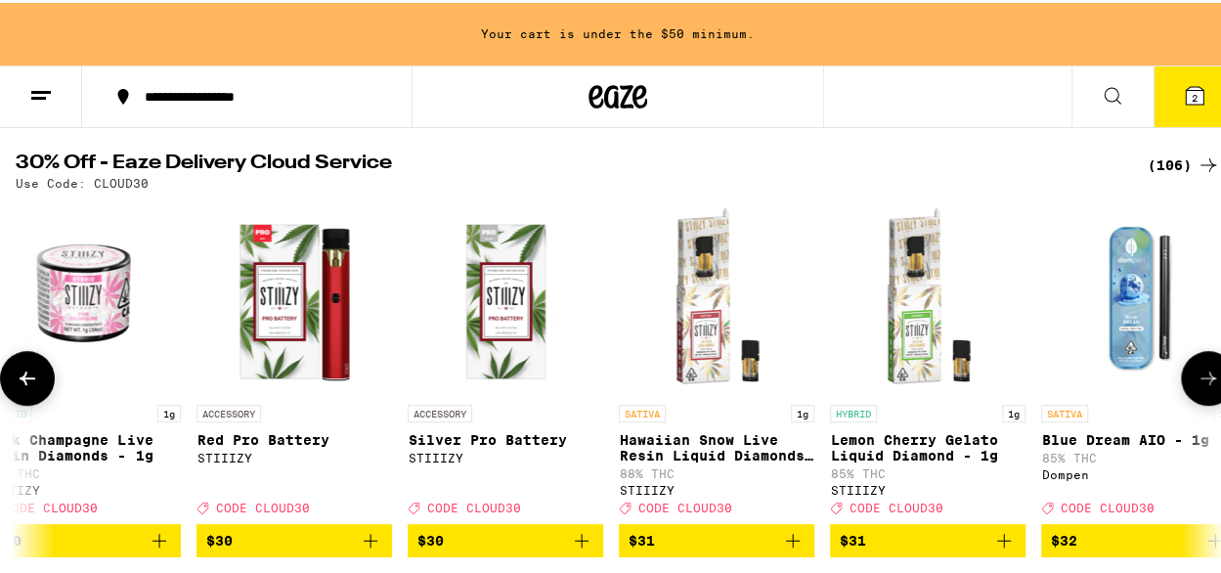
click at [1196, 387] on icon at bounding box center [1207, 375] width 23 height 23
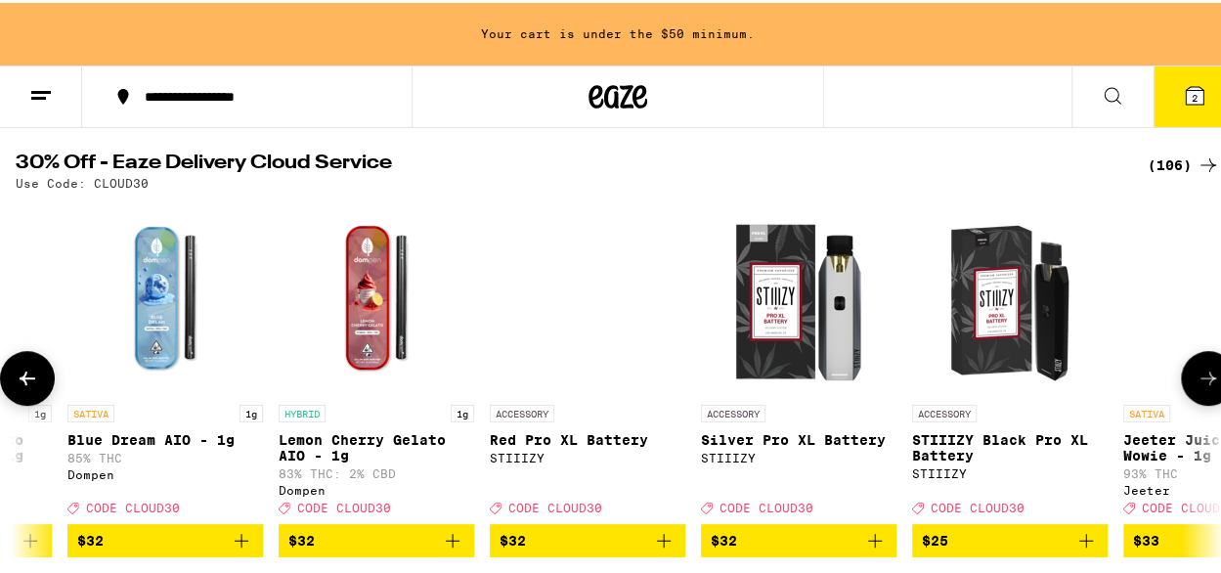
scroll to position [0, 13674]
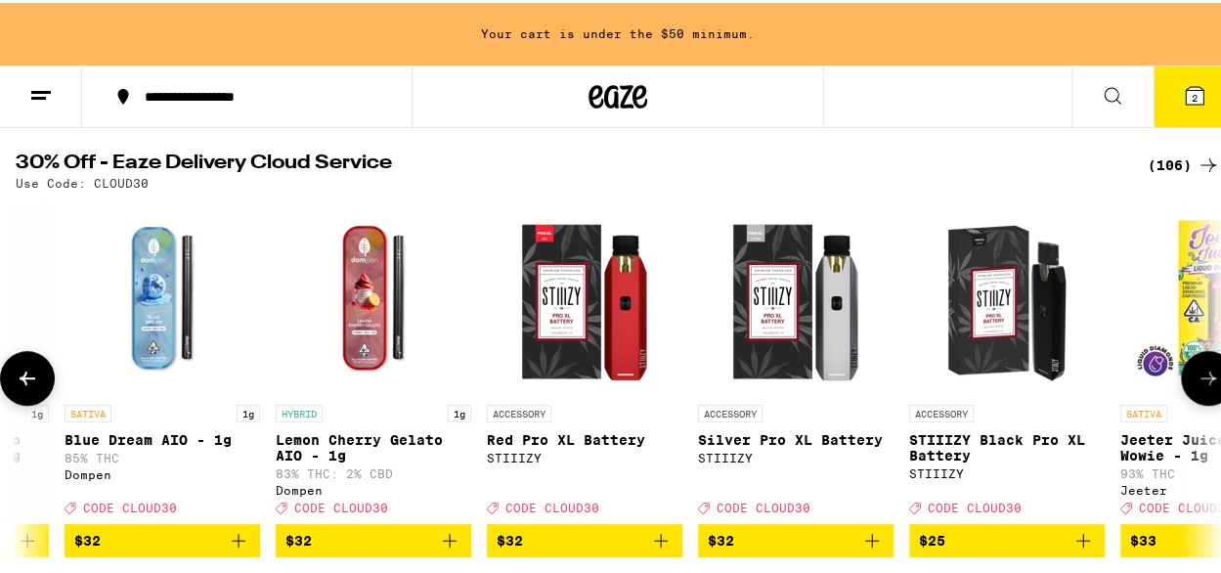
click at [1196, 387] on icon at bounding box center [1207, 375] width 23 height 23
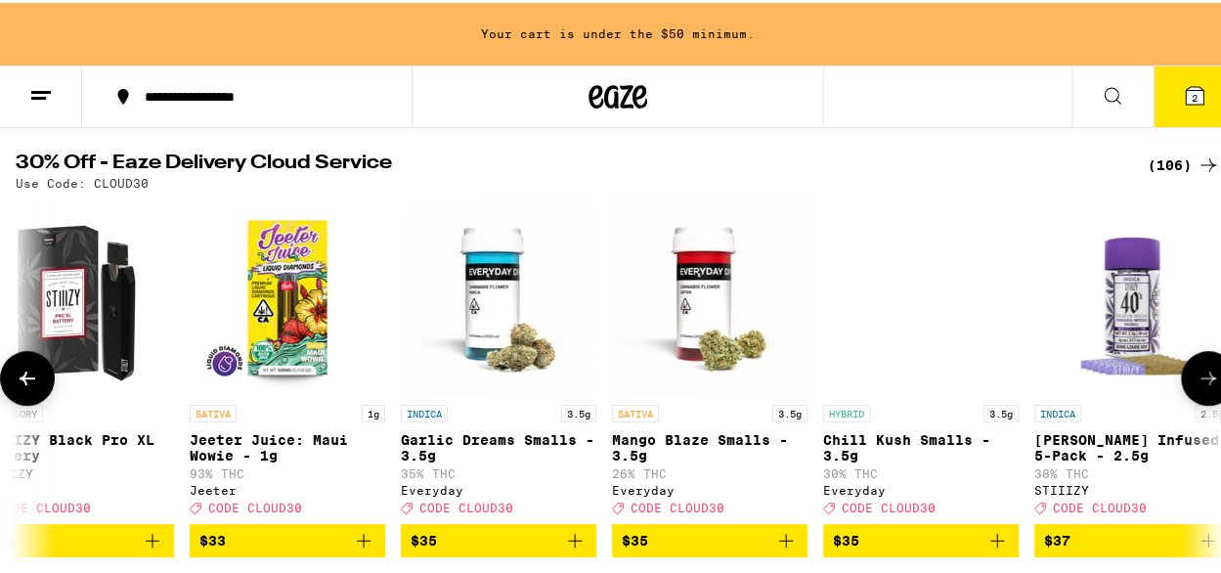
scroll to position [0, 14651]
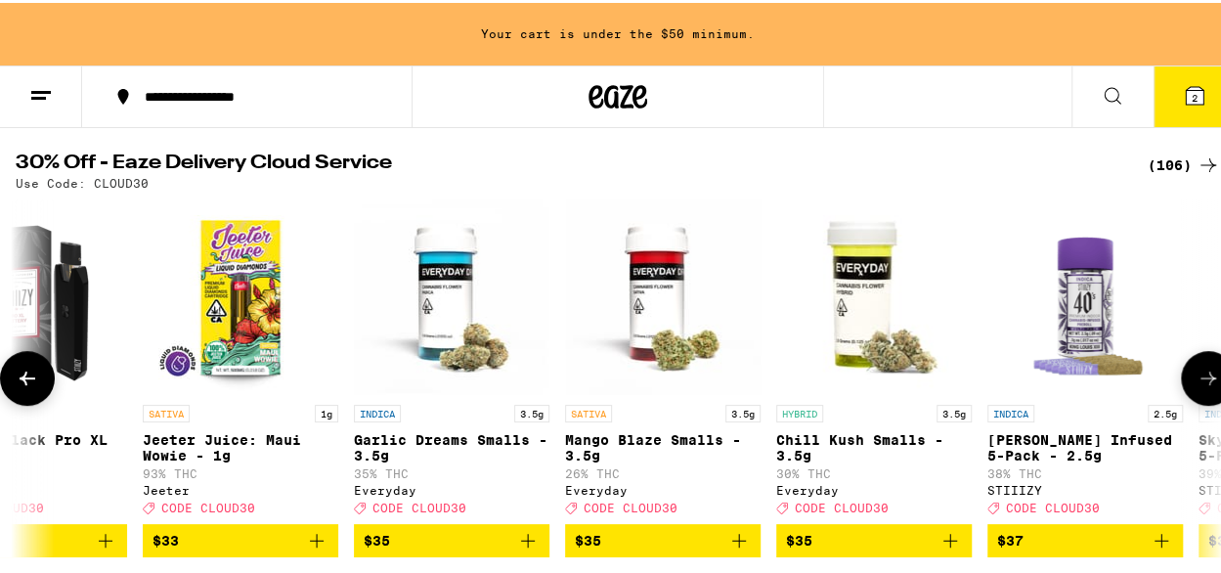
click at [1196, 387] on icon at bounding box center [1207, 375] width 23 height 23
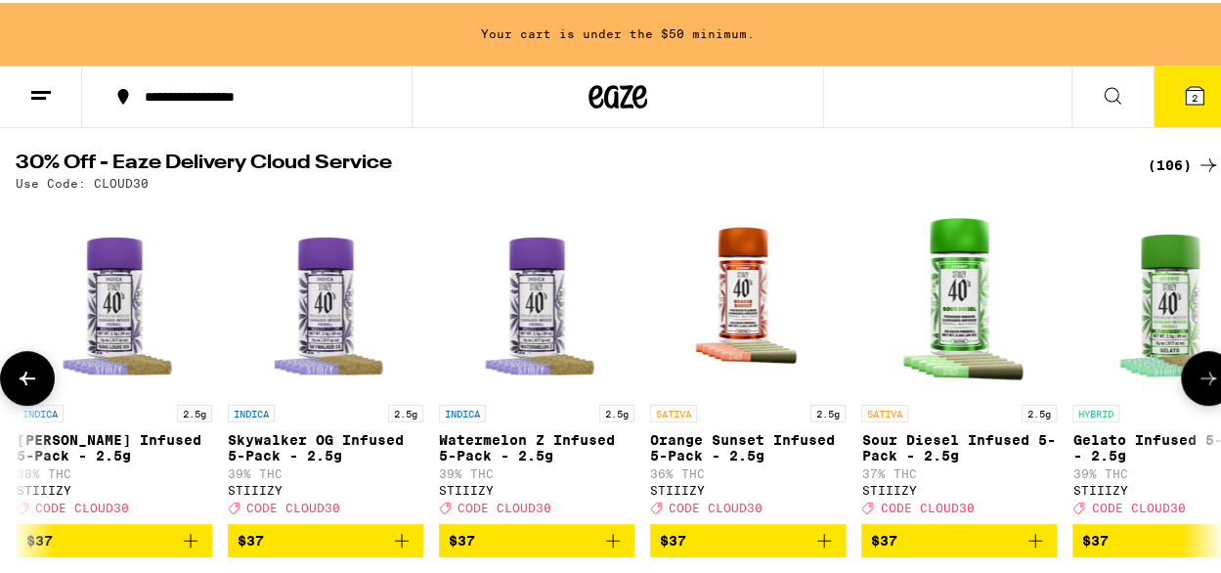
scroll to position [0, 15628]
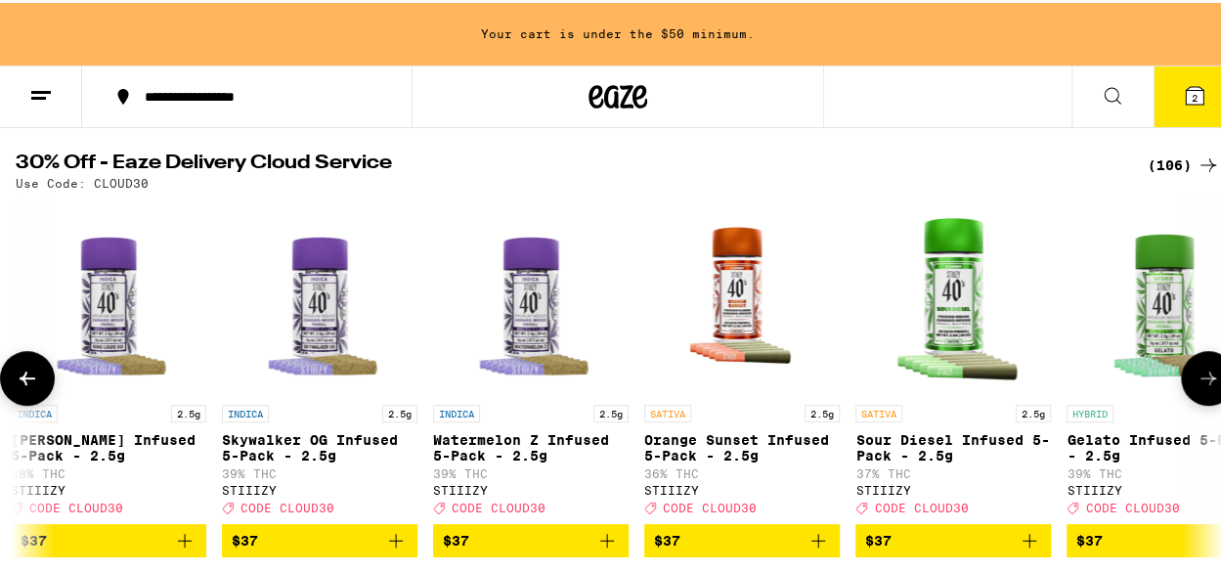
click at [1196, 387] on icon at bounding box center [1207, 375] width 23 height 23
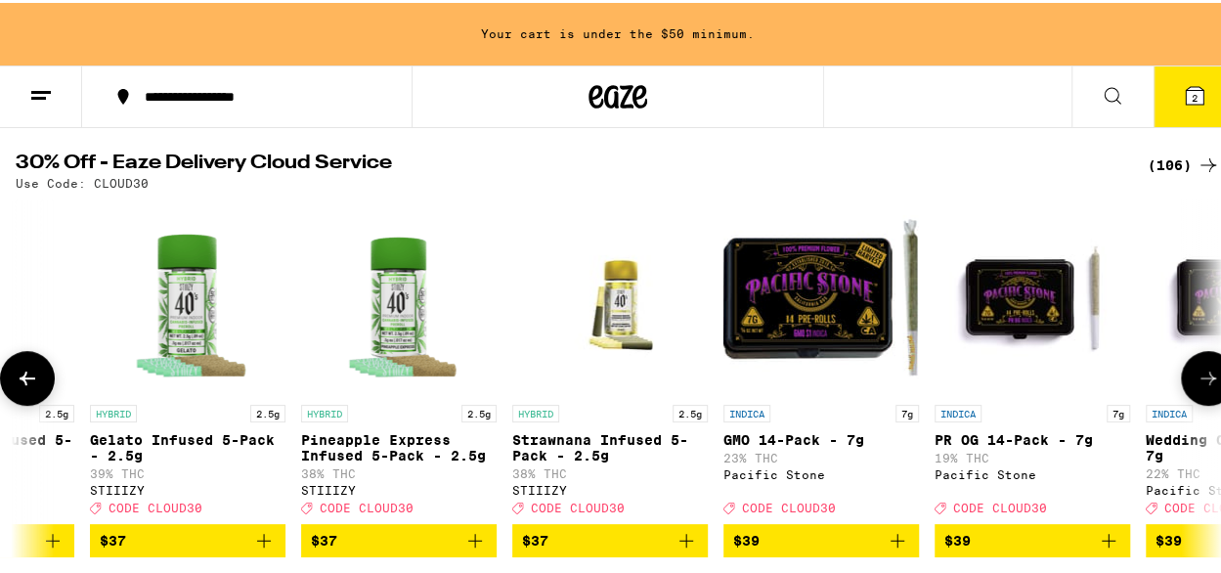
click at [1196, 387] on icon at bounding box center [1207, 375] width 23 height 23
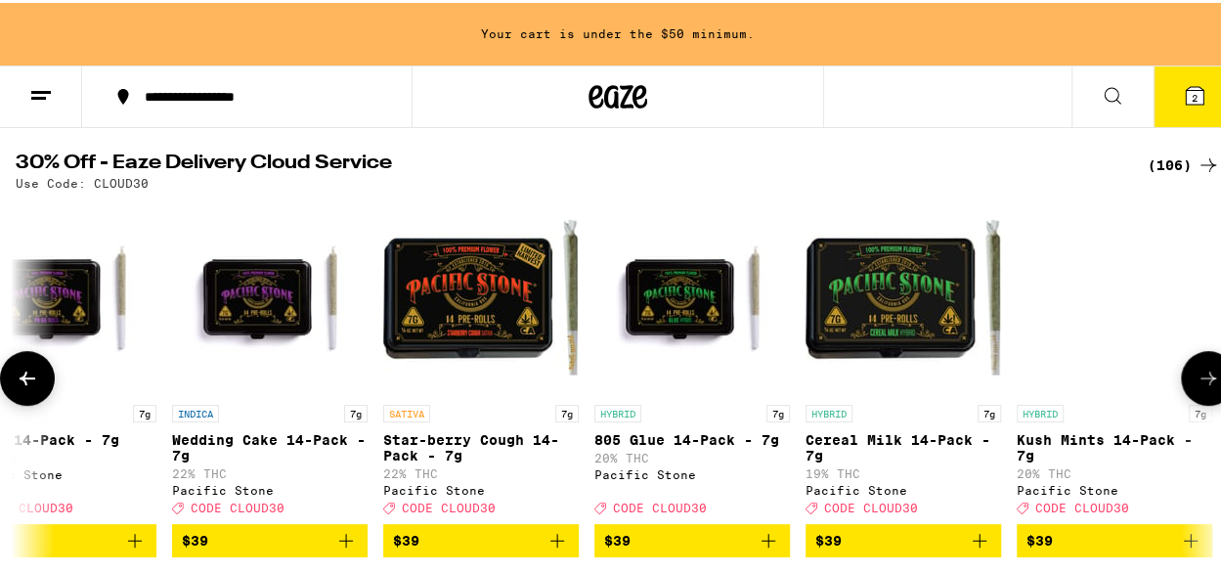
scroll to position [0, 17582]
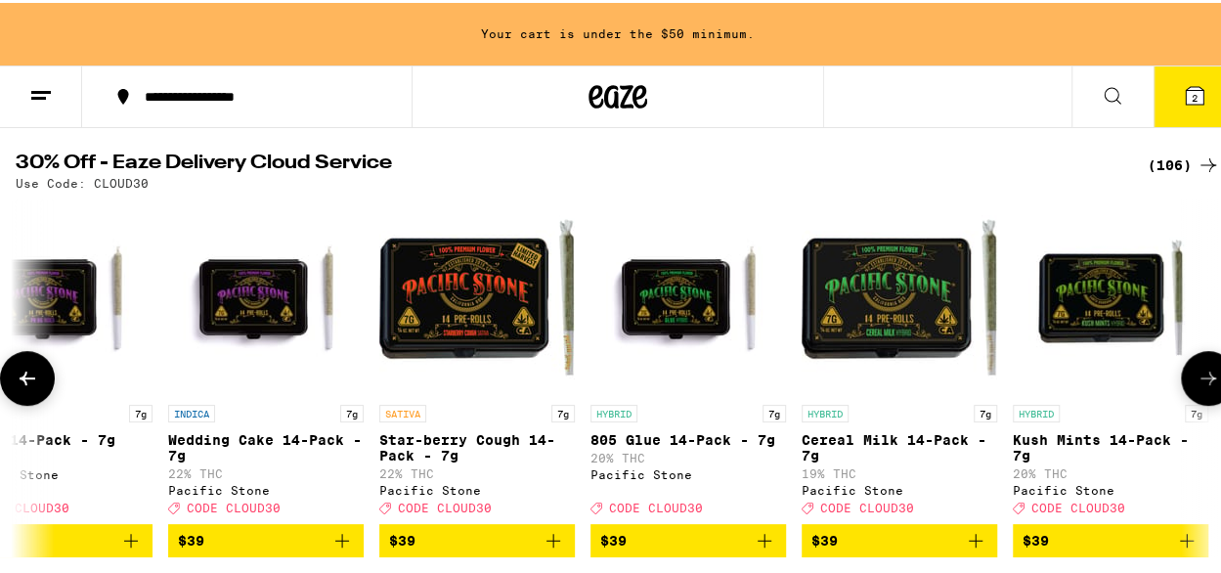
click at [1196, 387] on icon at bounding box center [1207, 375] width 23 height 23
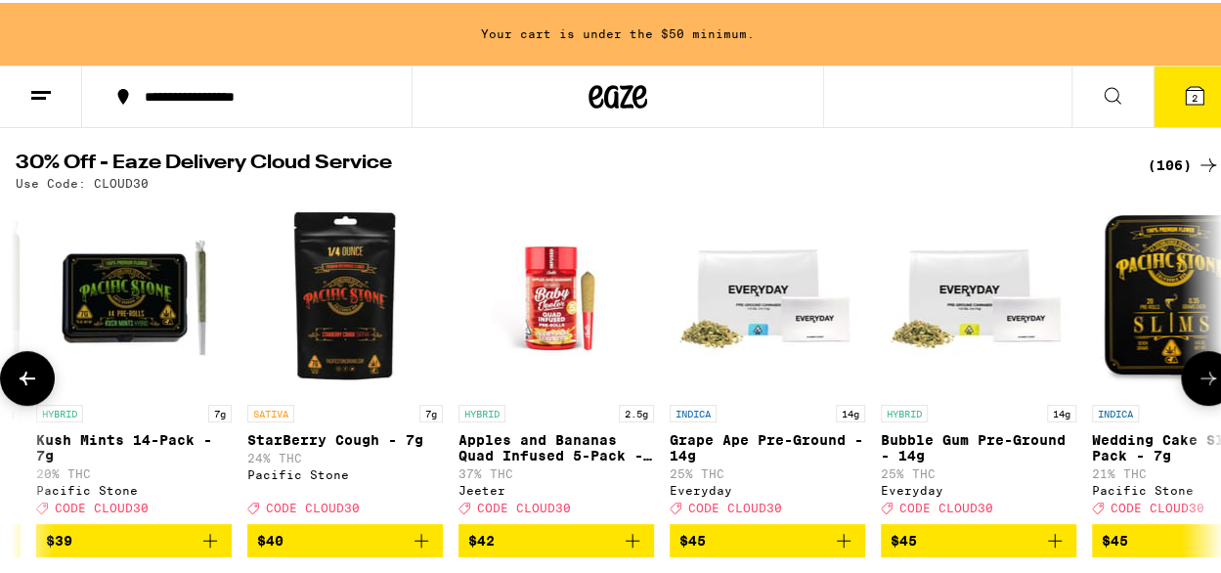
click at [1196, 387] on icon at bounding box center [1207, 375] width 23 height 23
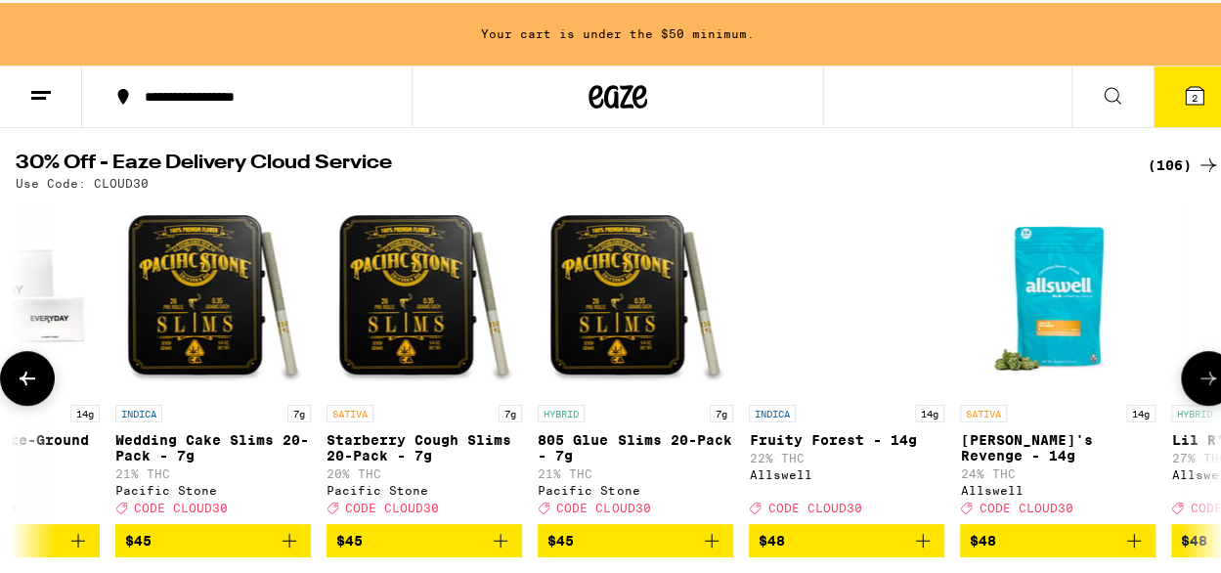
click at [1196, 387] on icon at bounding box center [1207, 375] width 23 height 23
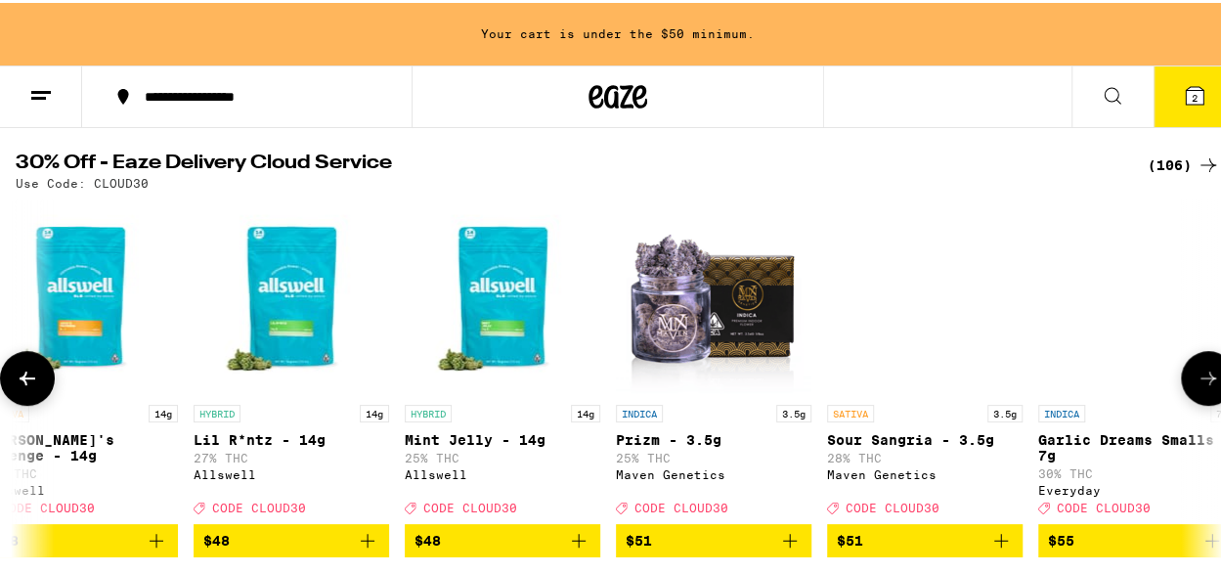
click at [1196, 387] on icon at bounding box center [1207, 375] width 23 height 23
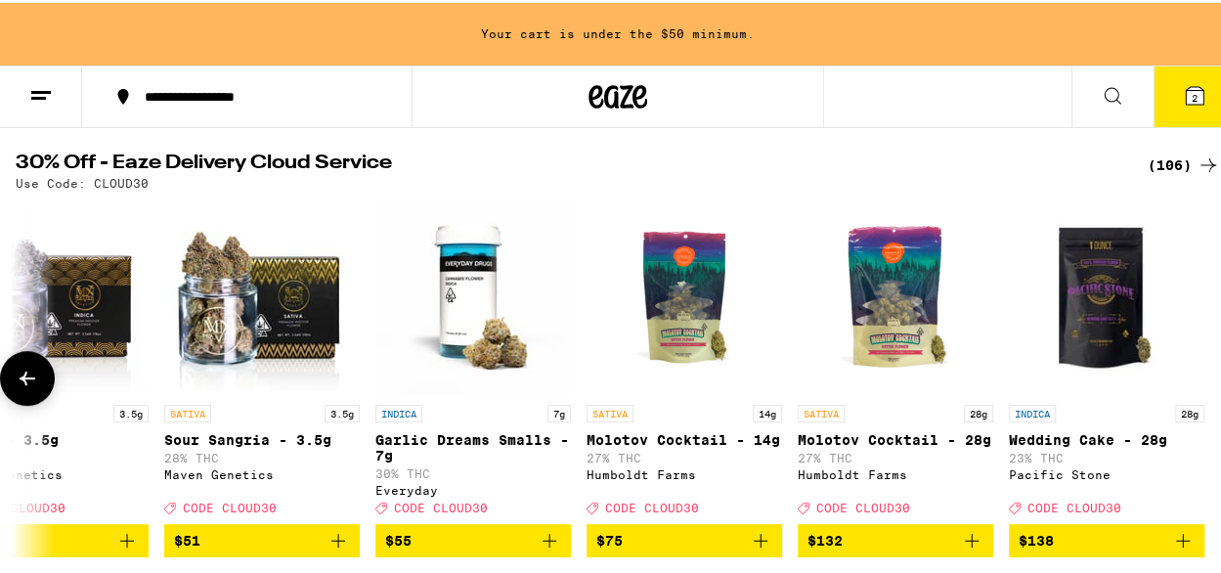
scroll to position [0, 21189]
click at [1208, 375] on button at bounding box center [1208, 375] width 0 height 0
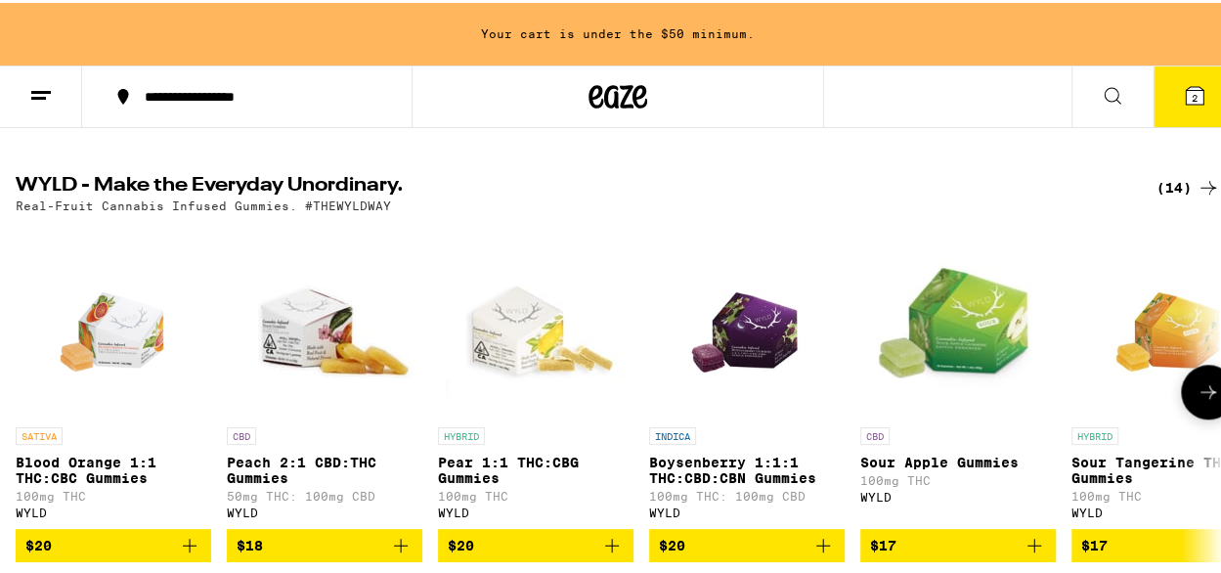
scroll to position [684, 0]
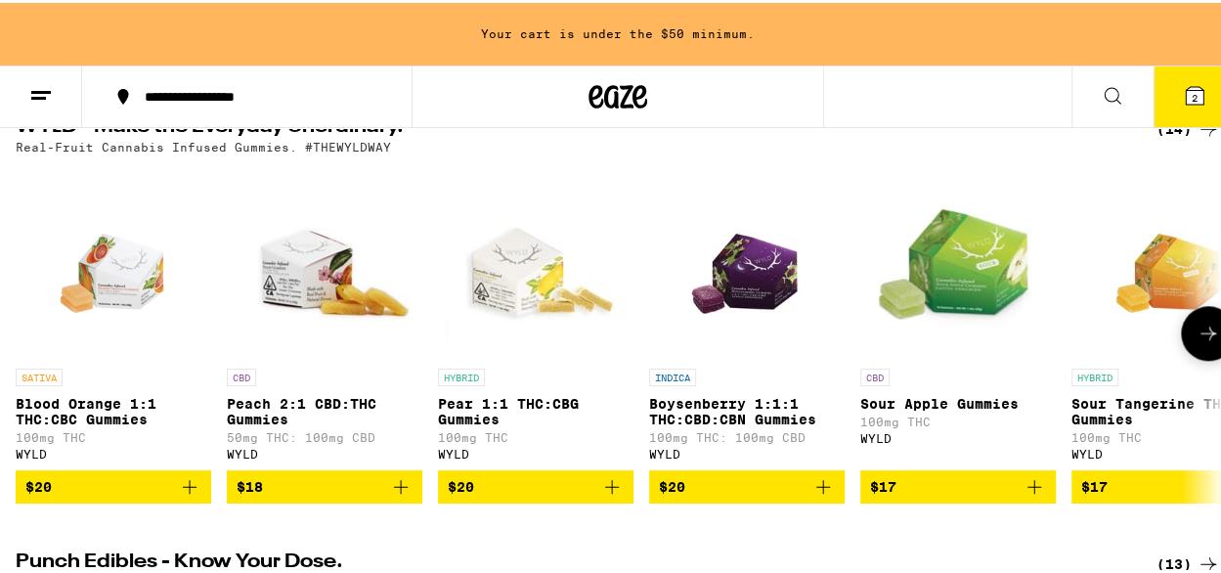
click at [1201, 342] on icon at bounding box center [1207, 330] width 23 height 23
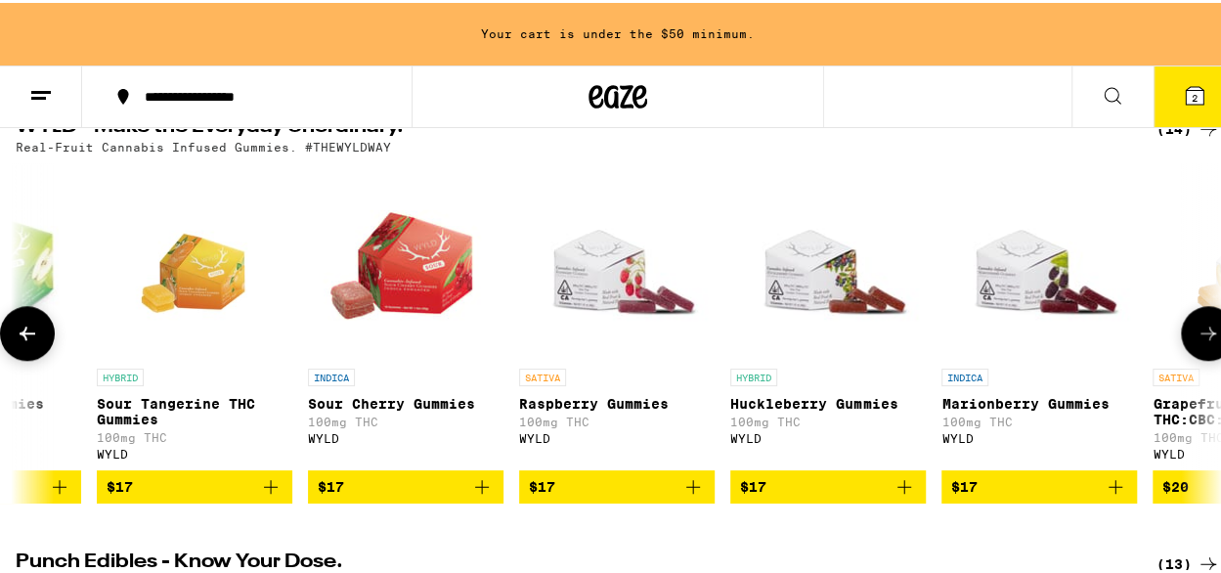
scroll to position [0, 976]
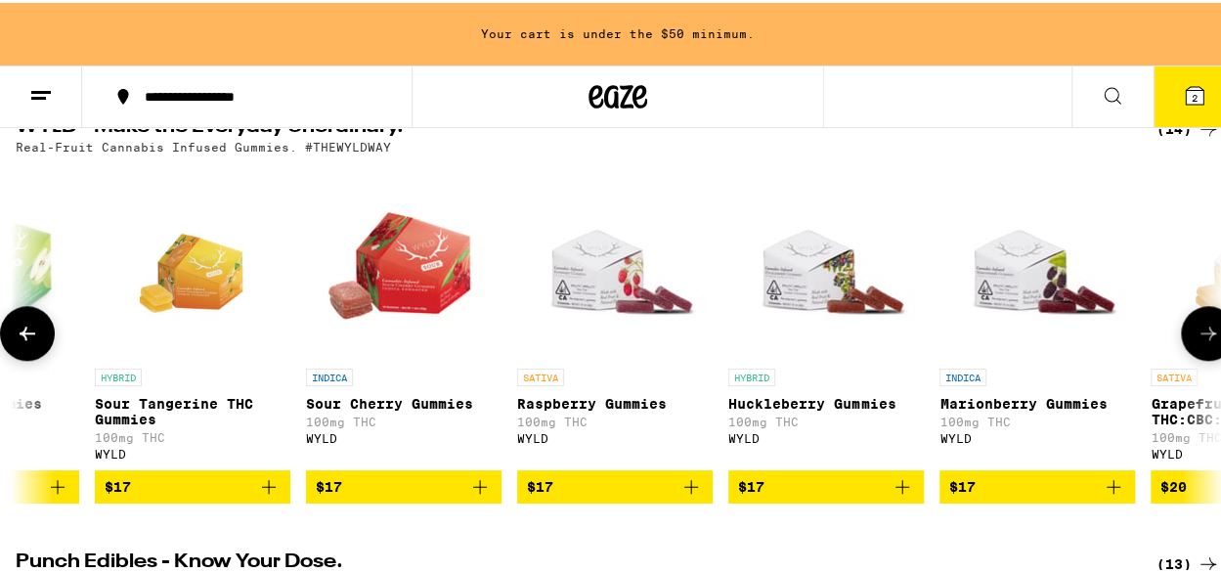
click at [1201, 342] on icon at bounding box center [1207, 330] width 23 height 23
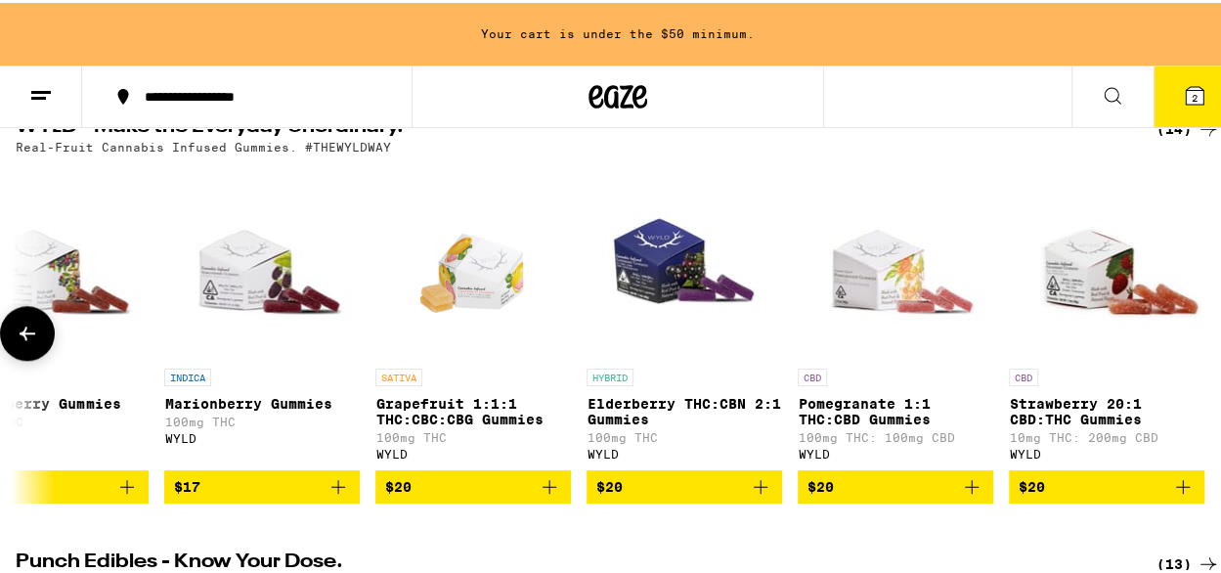
scroll to position [0, 1766]
click at [965, 496] on icon "Add to bag" at bounding box center [971, 483] width 23 height 23
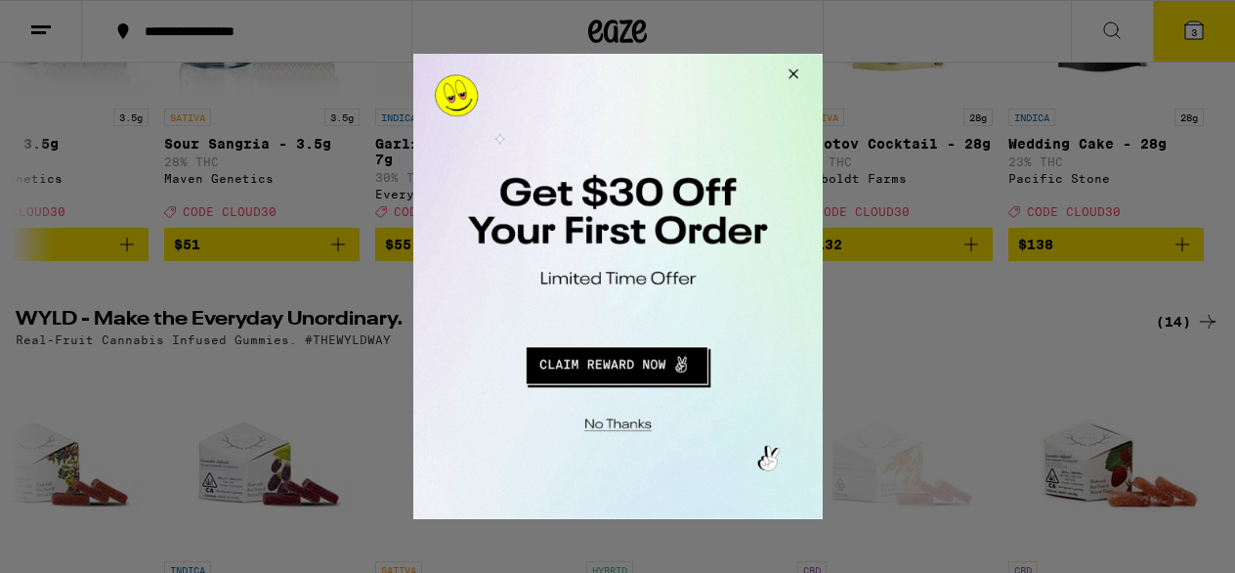
scroll to position [0, 1752]
click at [639, 375] on button "Redirect to URL" at bounding box center [616, 362] width 340 height 47
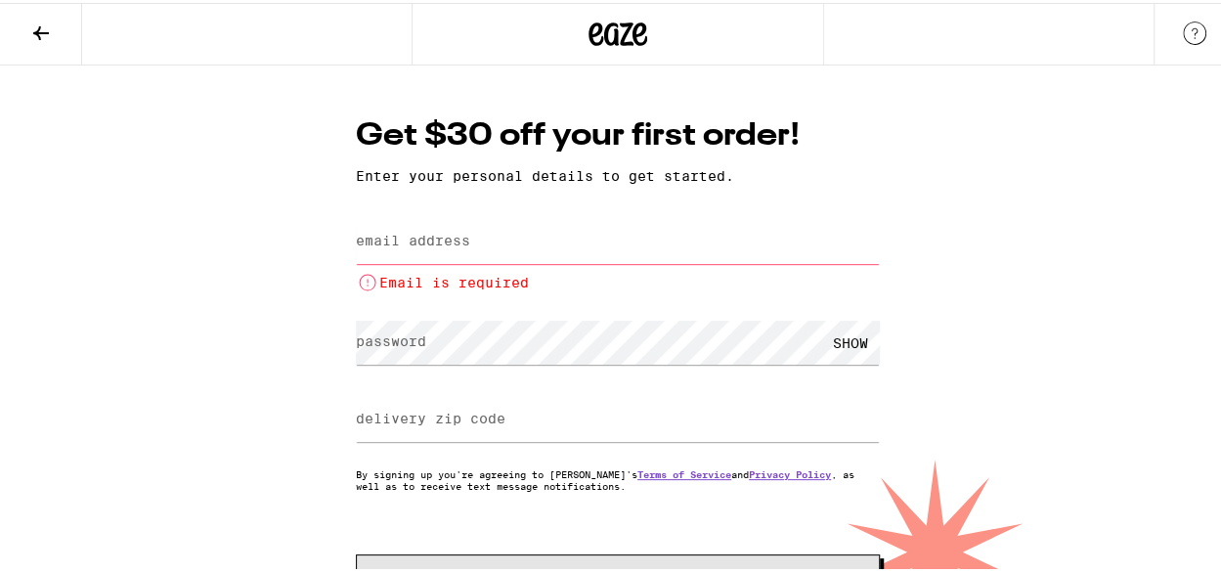
paste input "[EMAIL_ADDRESS][DOMAIN_NAME]"
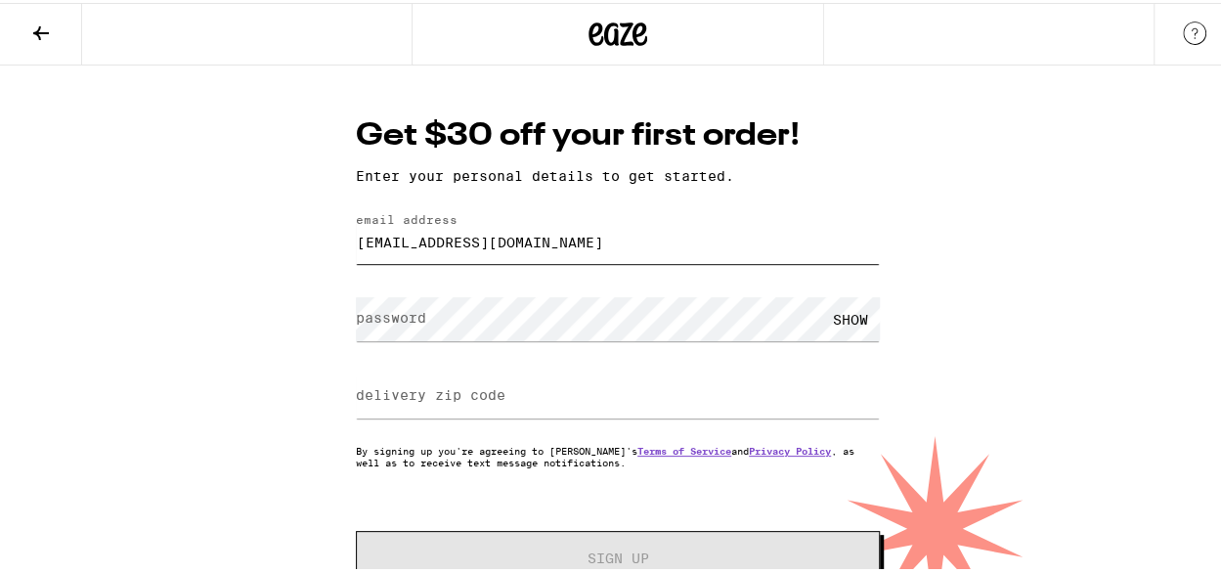
type input "[EMAIL_ADDRESS][DOMAIN_NAME]"
click at [454, 393] on label "delivery zip code" at bounding box center [431, 392] width 150 height 16
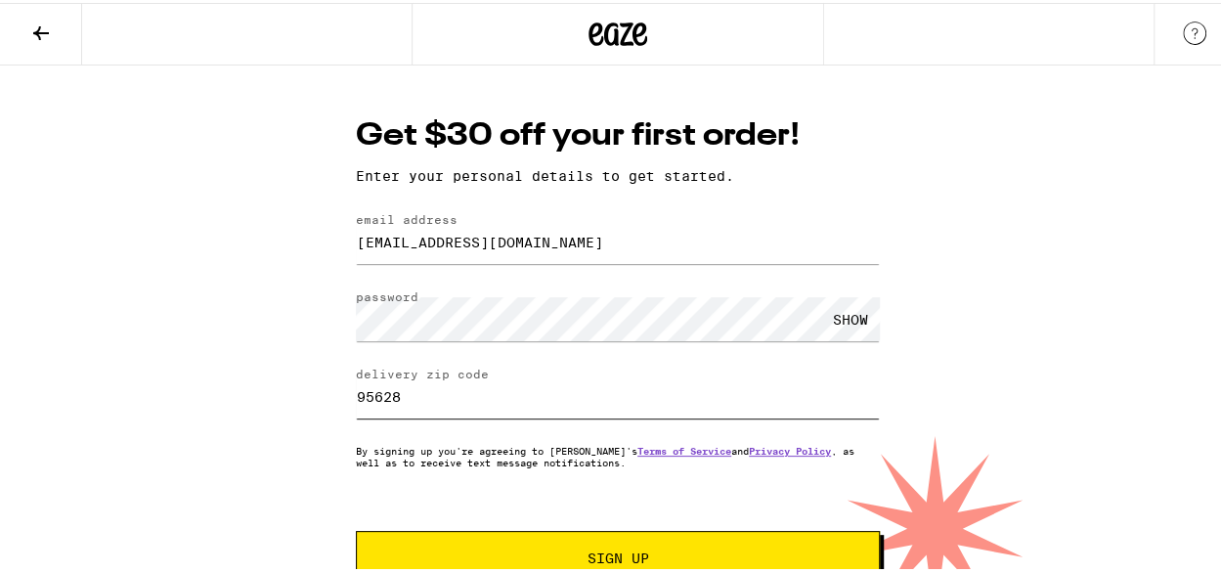
type input "95628"
click at [356, 528] on button "Sign Up" at bounding box center [618, 555] width 524 height 55
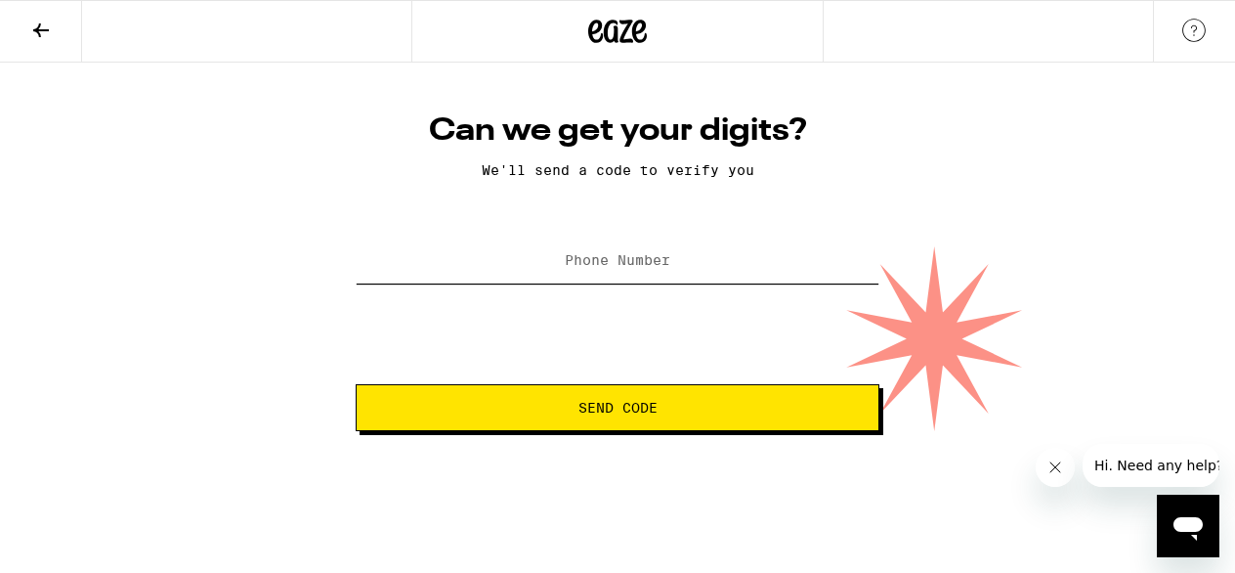
click at [592, 276] on input "Phone Number" at bounding box center [618, 261] width 524 height 44
click at [681, 265] on input "Phone Number" at bounding box center [618, 261] width 524 height 44
type input "[PHONE_NUMBER]"
click at [618, 411] on span "Send Code" at bounding box center [618, 408] width 79 height 14
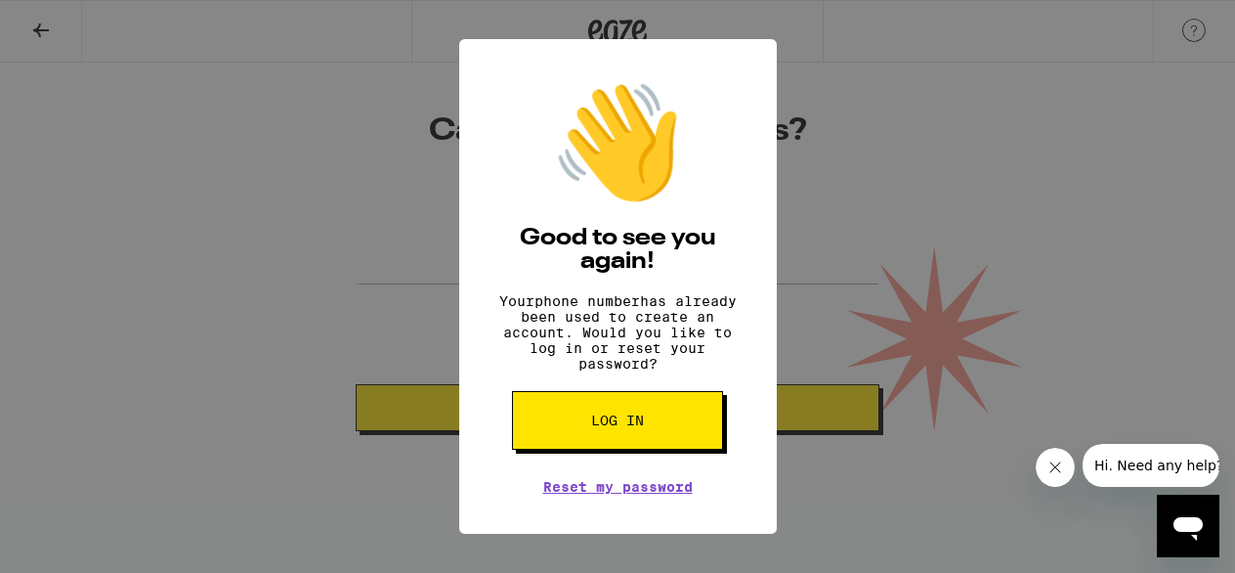
click at [201, 395] on div "👋 Good to see you again! Your phone number has already been used to create an a…" at bounding box center [617, 286] width 1235 height 573
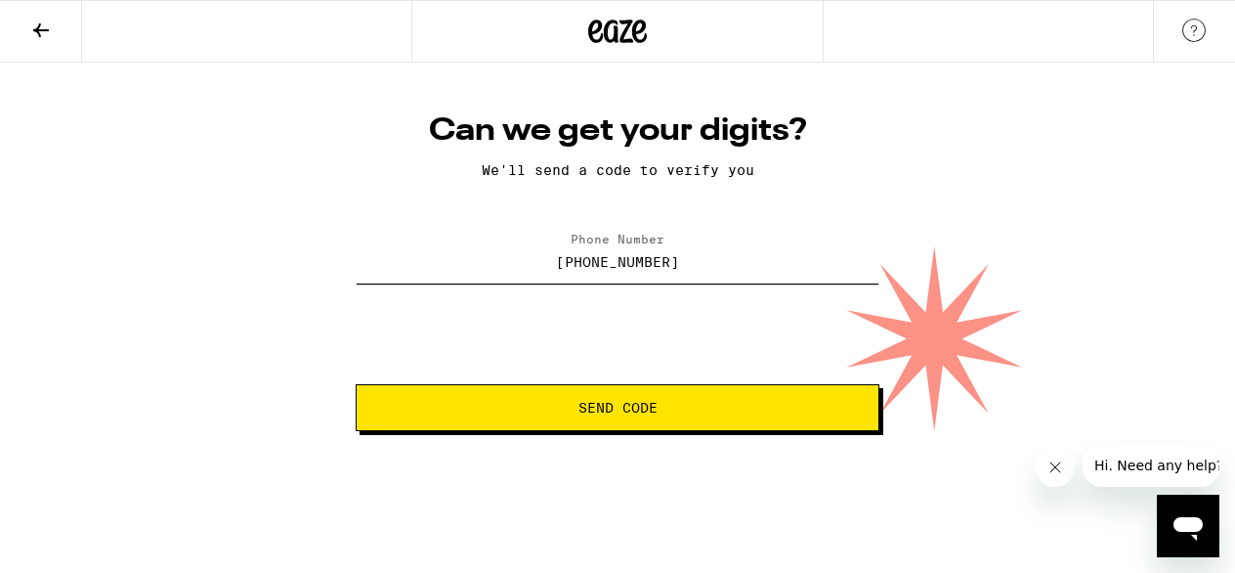
drag, startPoint x: 705, startPoint y: 261, endPoint x: 551, endPoint y: 269, distance: 153.7
click at [551, 269] on input "[PHONE_NUMBER]" at bounding box center [618, 261] width 524 height 44
type input "[PHONE_NUMBER]"
click at [633, 423] on button "Send Code" at bounding box center [618, 407] width 524 height 47
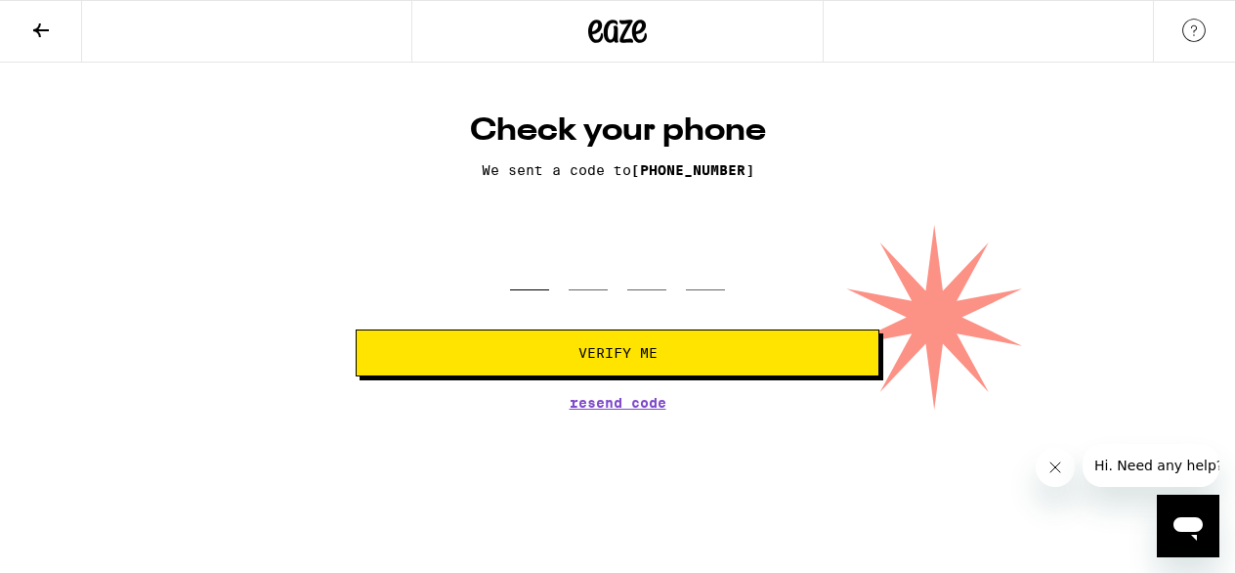
click at [520, 275] on input "tel" at bounding box center [529, 262] width 39 height 58
type input "9"
type input "0"
type input "3"
type input "5"
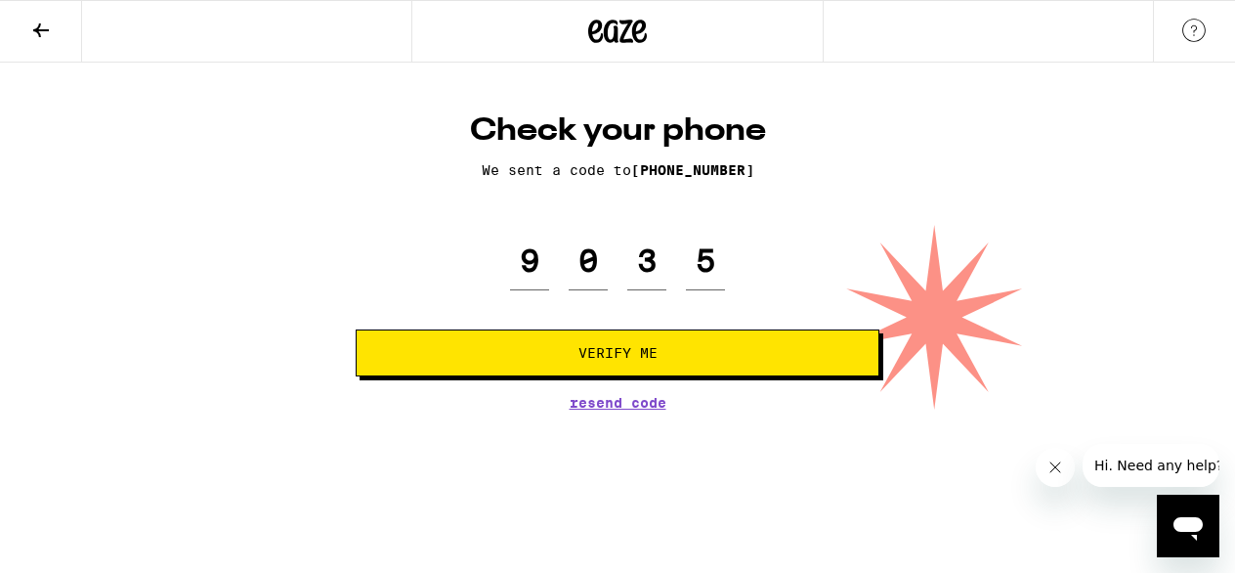
click at [641, 357] on span "Verify Me" at bounding box center [618, 353] width 79 height 14
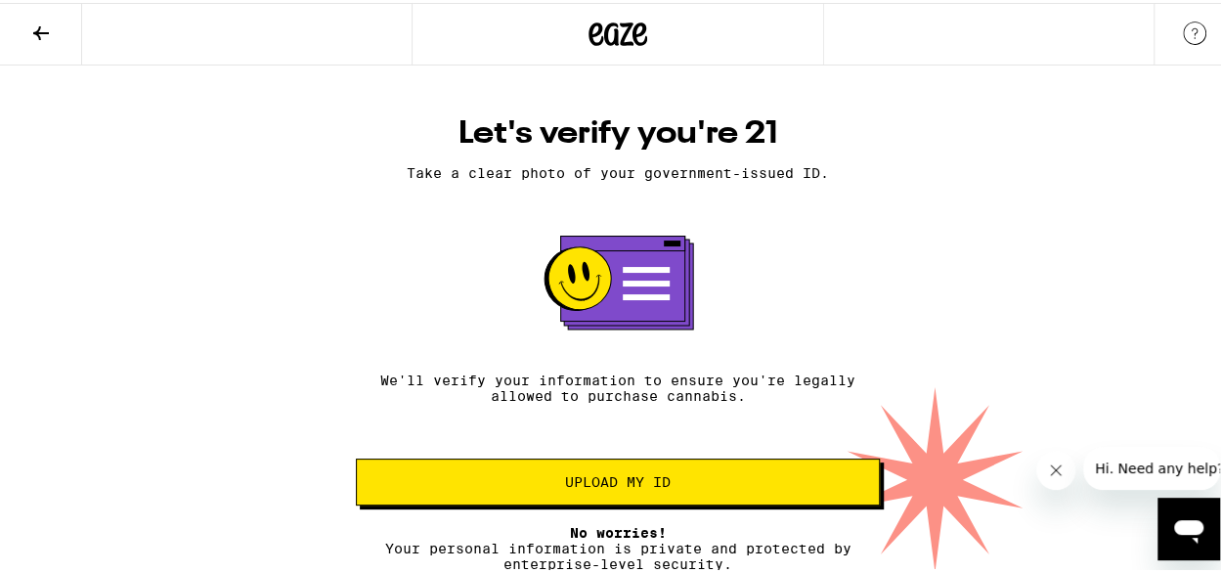
click at [31, 37] on icon at bounding box center [40, 30] width 23 height 23
click at [36, 24] on icon at bounding box center [40, 30] width 23 height 23
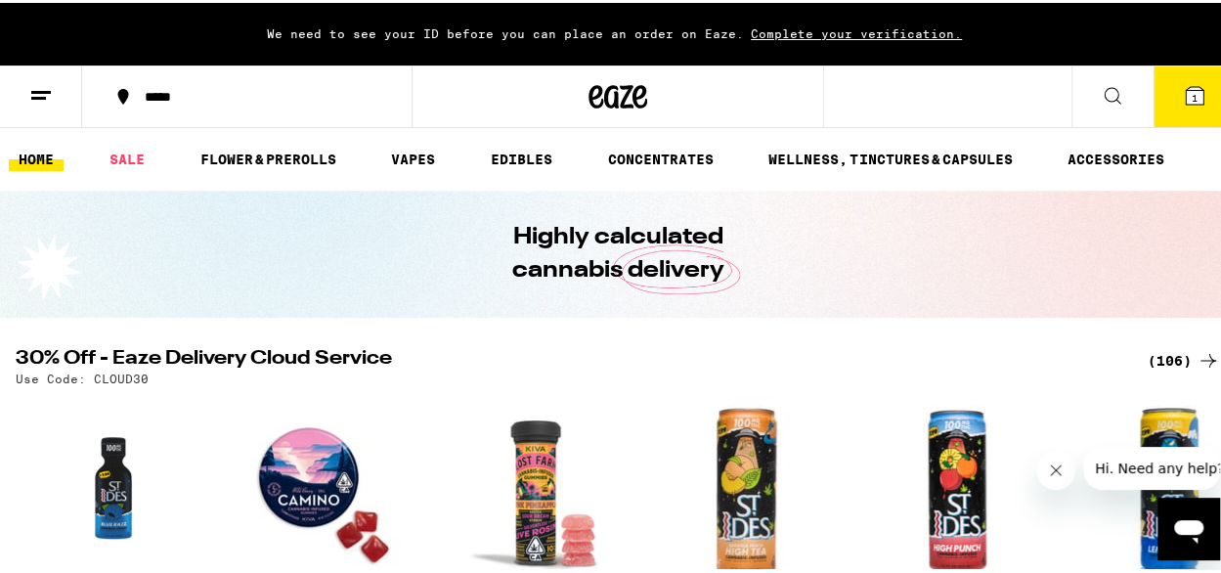
click at [1190, 103] on icon at bounding box center [1194, 92] width 23 height 23
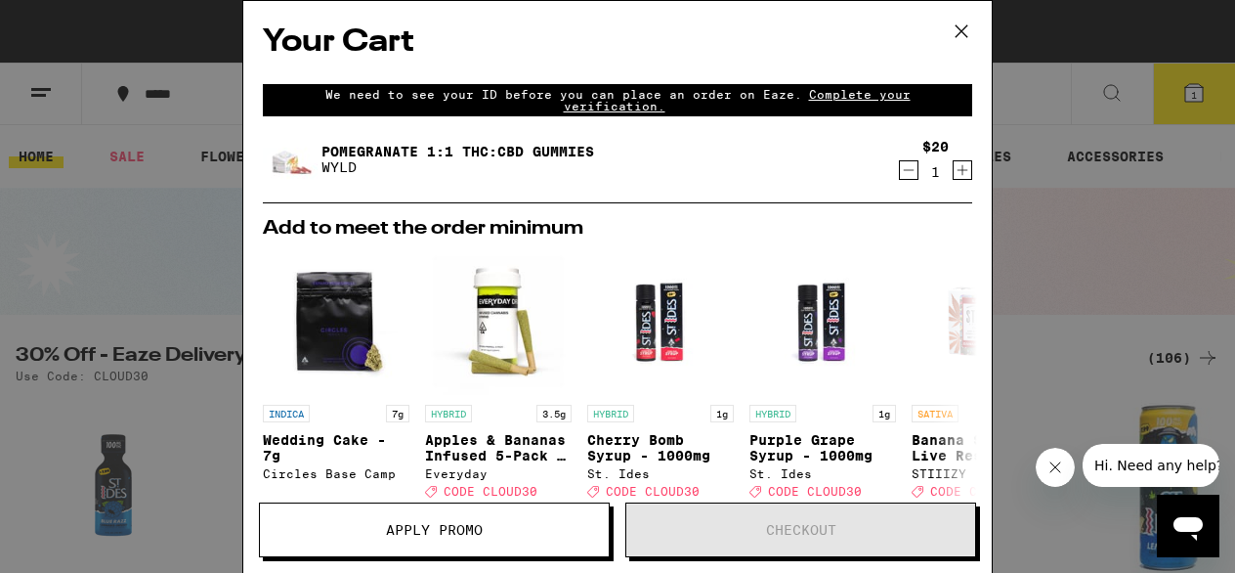
click at [963, 31] on icon at bounding box center [962, 31] width 12 height 12
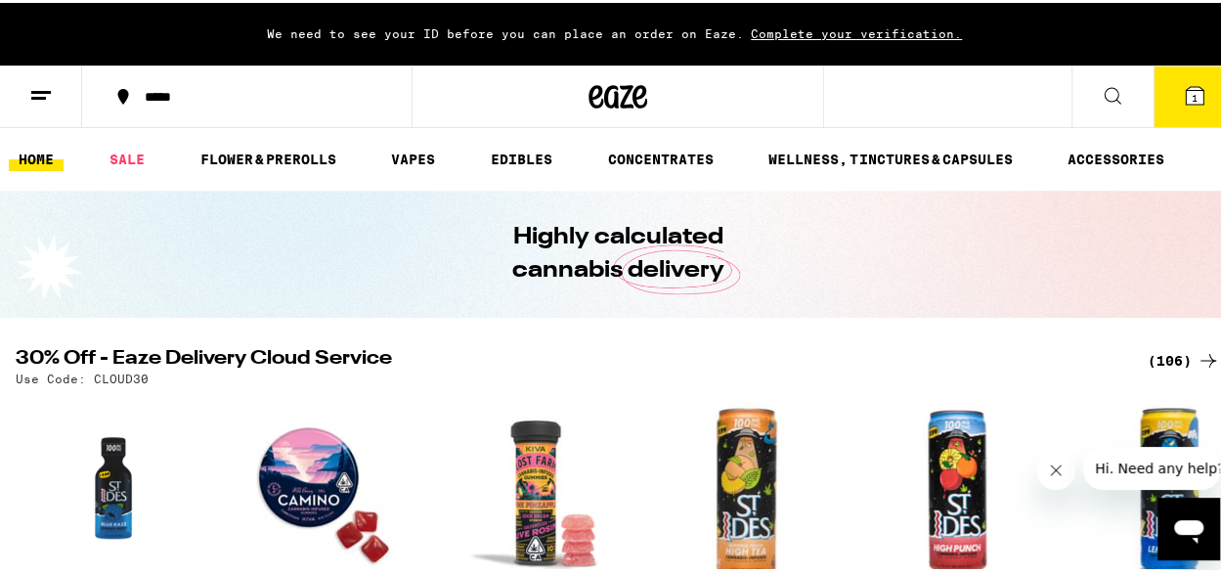
click at [35, 95] on line at bounding box center [38, 95] width 15 height 0
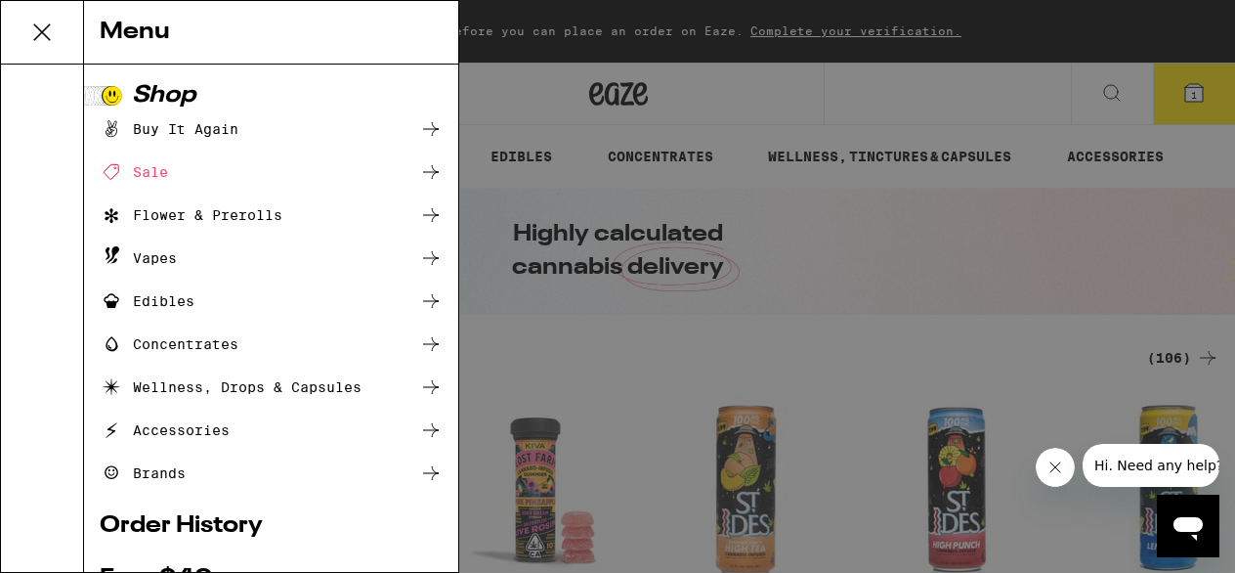
click at [604, 325] on div "Menu Shop Buy It Again Sale Flower & Prerolls Vapes Edibles Concentrates Wellne…" at bounding box center [617, 286] width 1235 height 573
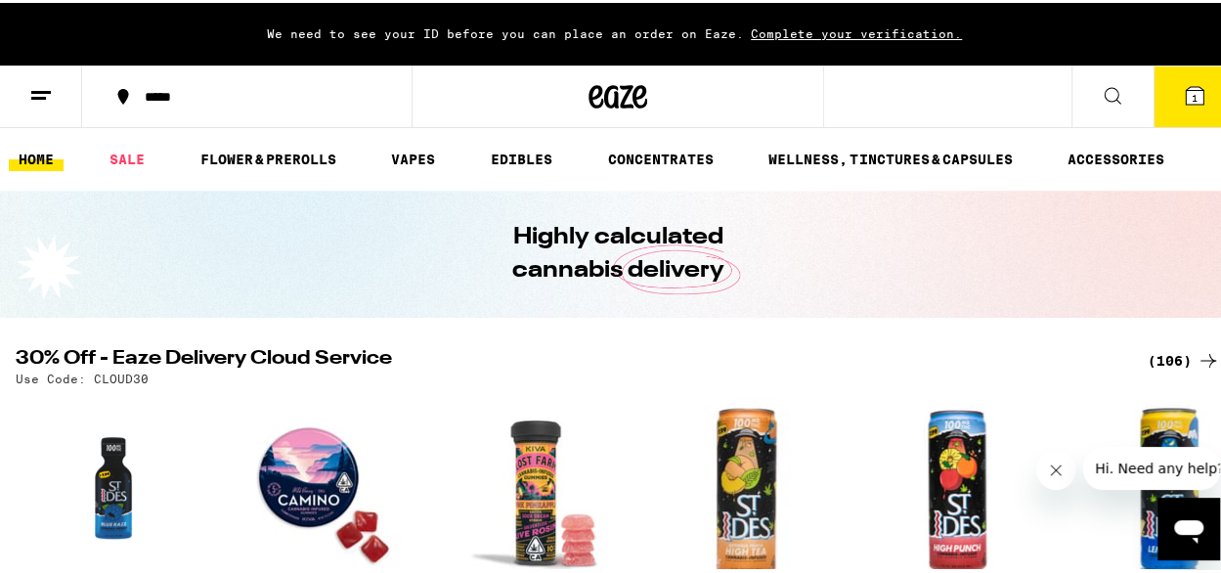
click at [57, 96] on button at bounding box center [41, 95] width 82 height 62
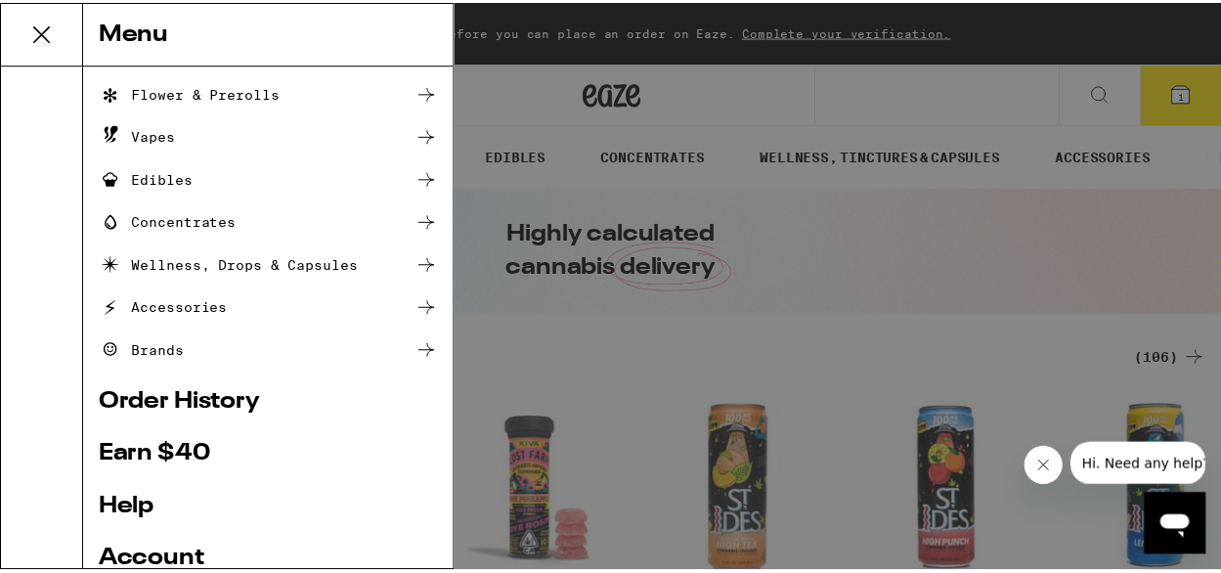
scroll to position [293, 0]
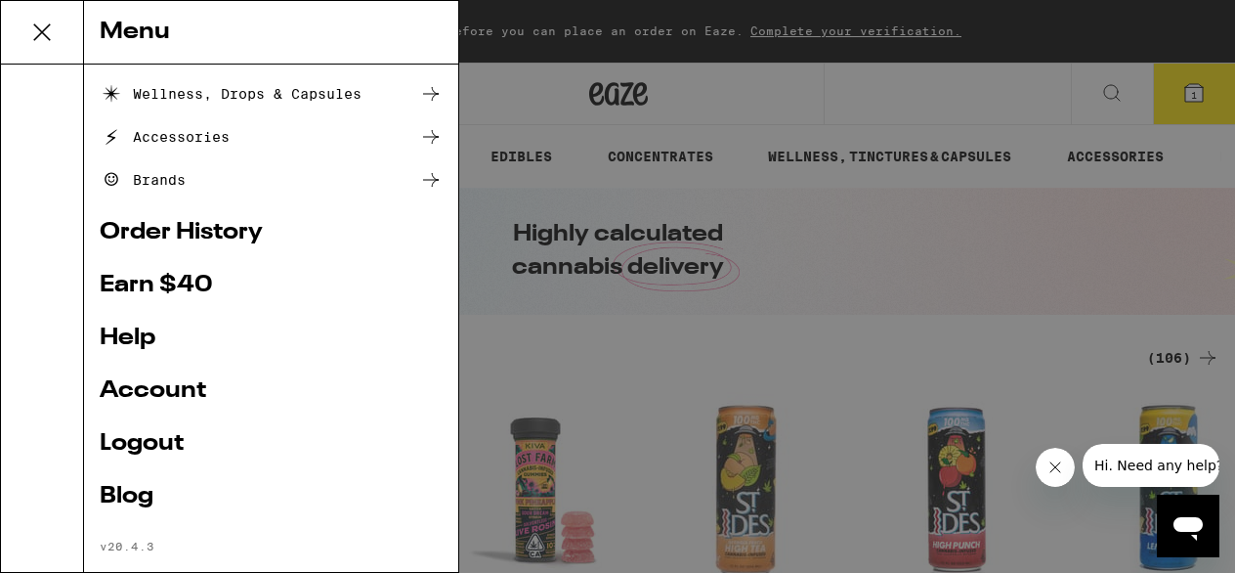
click at [174, 398] on link "Account" at bounding box center [271, 390] width 343 height 23
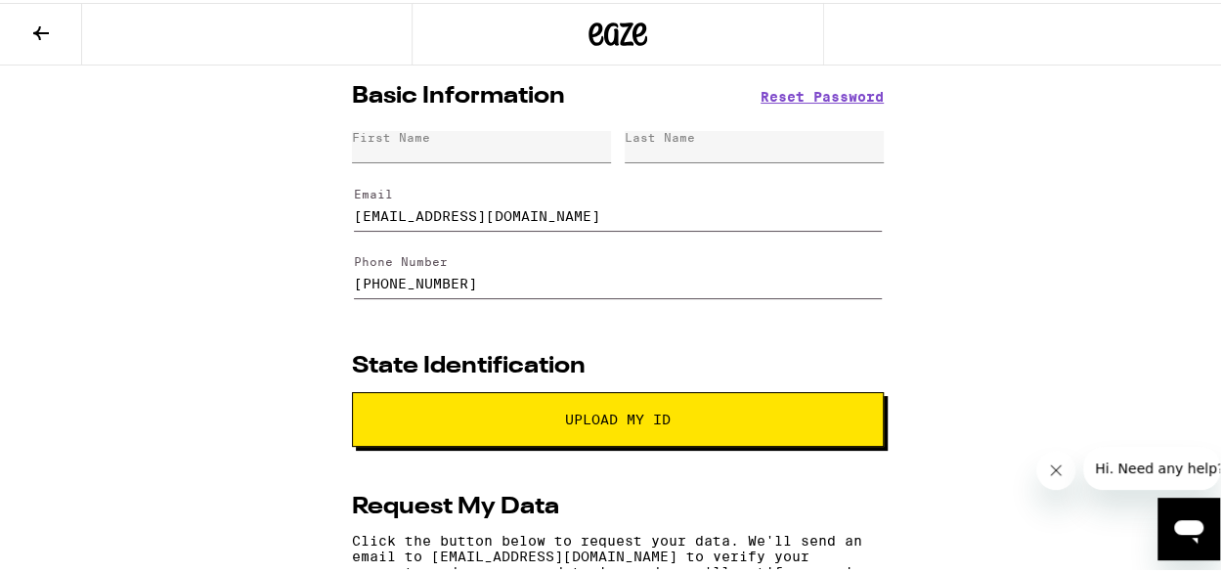
drag, startPoint x: 569, startPoint y: 213, endPoint x: 318, endPoint y: 209, distance: 251.2
click at [318, 209] on div "Basic Information Reset Password First Name Last Name Email [EMAIL_ADDRESS][DOM…" at bounding box center [617, 503] width 1235 height 880
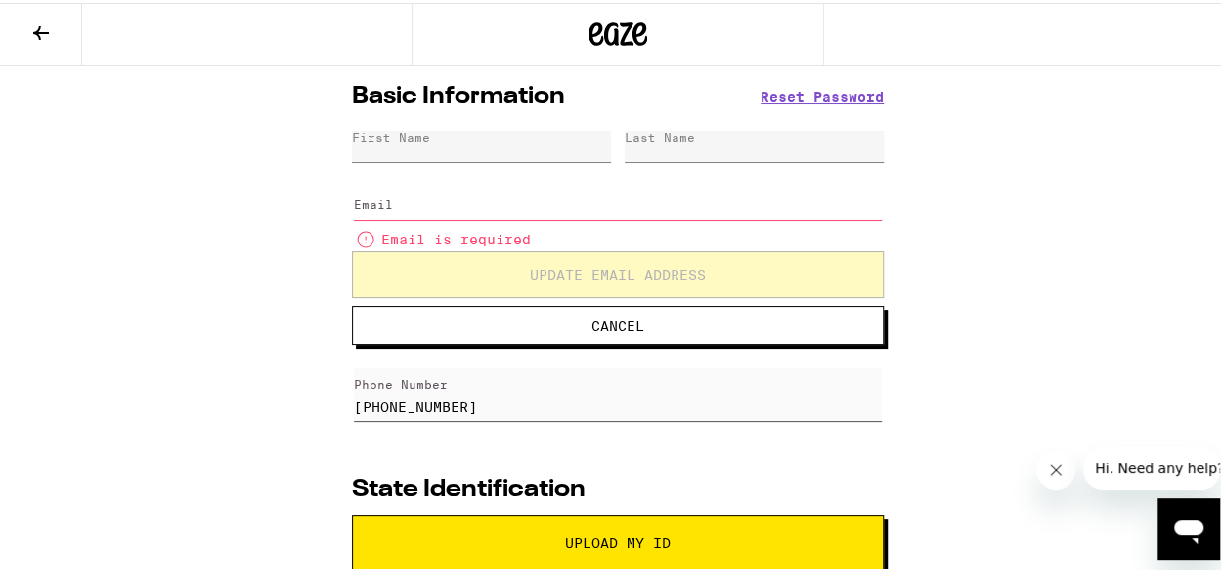
click at [246, 241] on div "Basic Information Reset Password First Name Last Name Email Email is required U…" at bounding box center [617, 564] width 1235 height 1003
click at [299, 405] on div "Basic Information Reset Password First Name Last Name Email Email is required U…" at bounding box center [617, 564] width 1235 height 1003
click at [306, 406] on div "Basic Information Reset Password First Name Last Name Email Email is required U…" at bounding box center [617, 564] width 1235 height 1003
click at [43, 38] on icon at bounding box center [40, 30] width 23 height 23
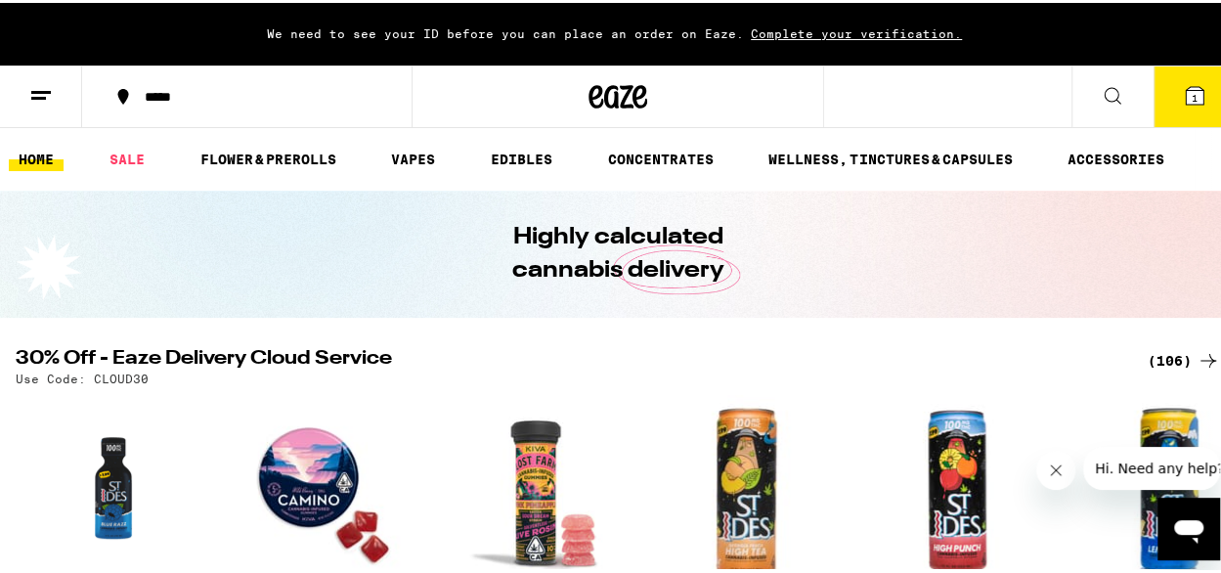
click at [47, 89] on line at bounding box center [41, 89] width 20 height 0
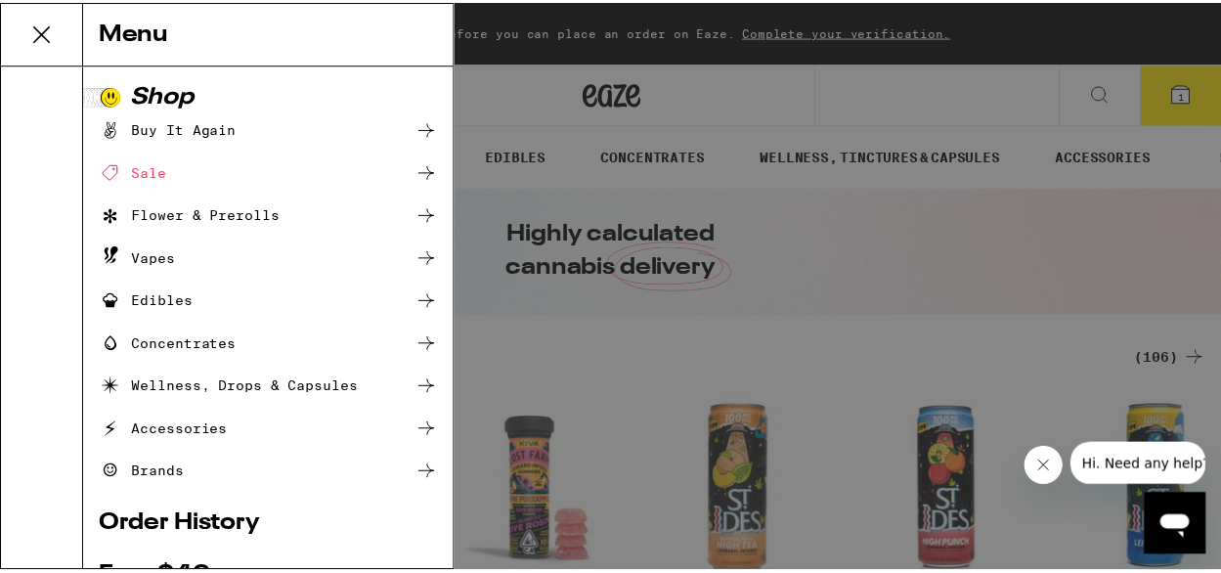
scroll to position [324, 0]
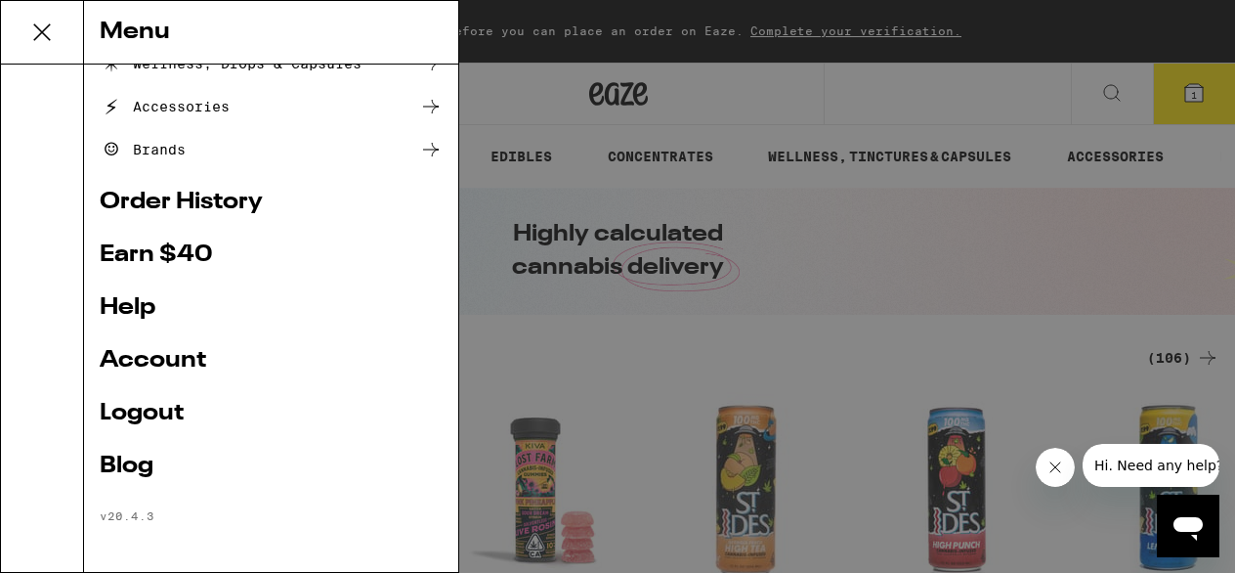
click at [154, 404] on link "Logout" at bounding box center [271, 413] width 343 height 23
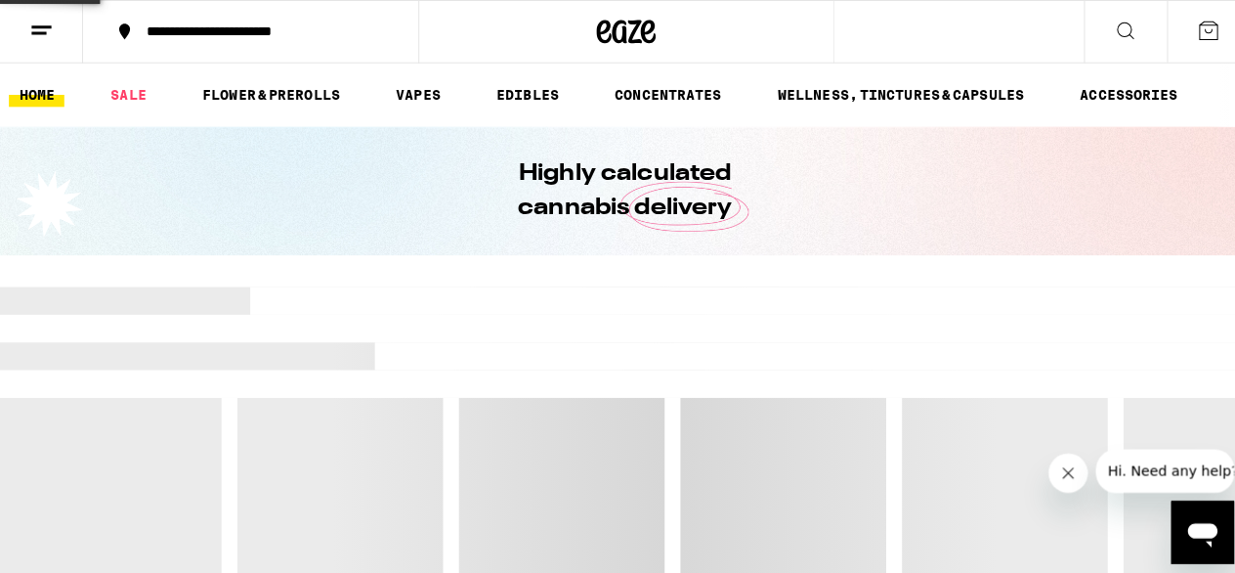
scroll to position [193, 0]
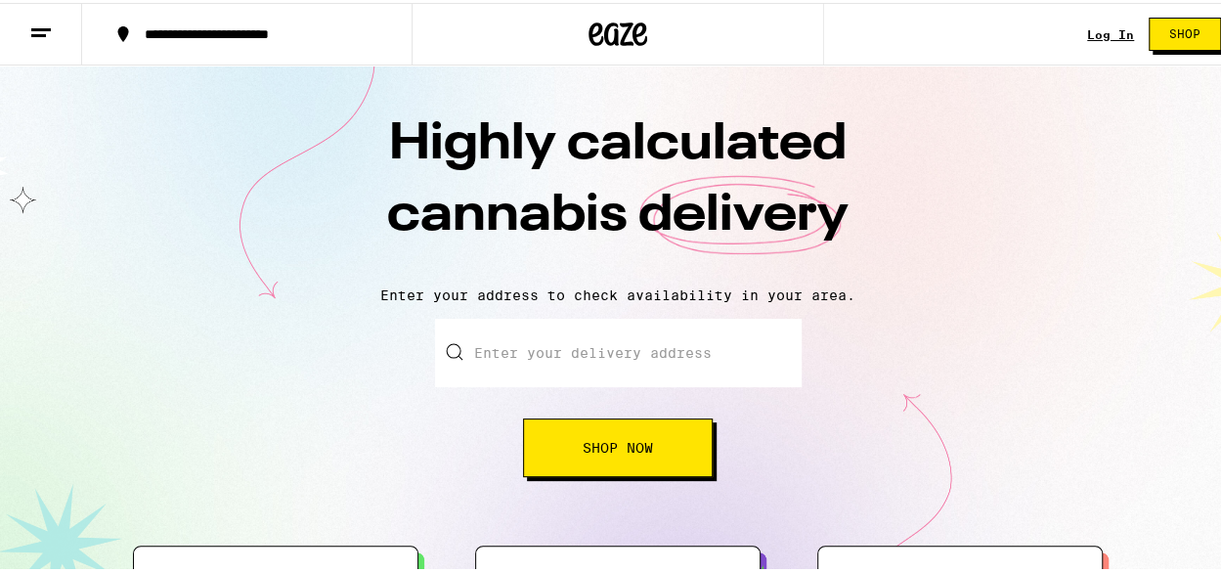
click at [1100, 35] on link "Log In" at bounding box center [1110, 31] width 47 height 13
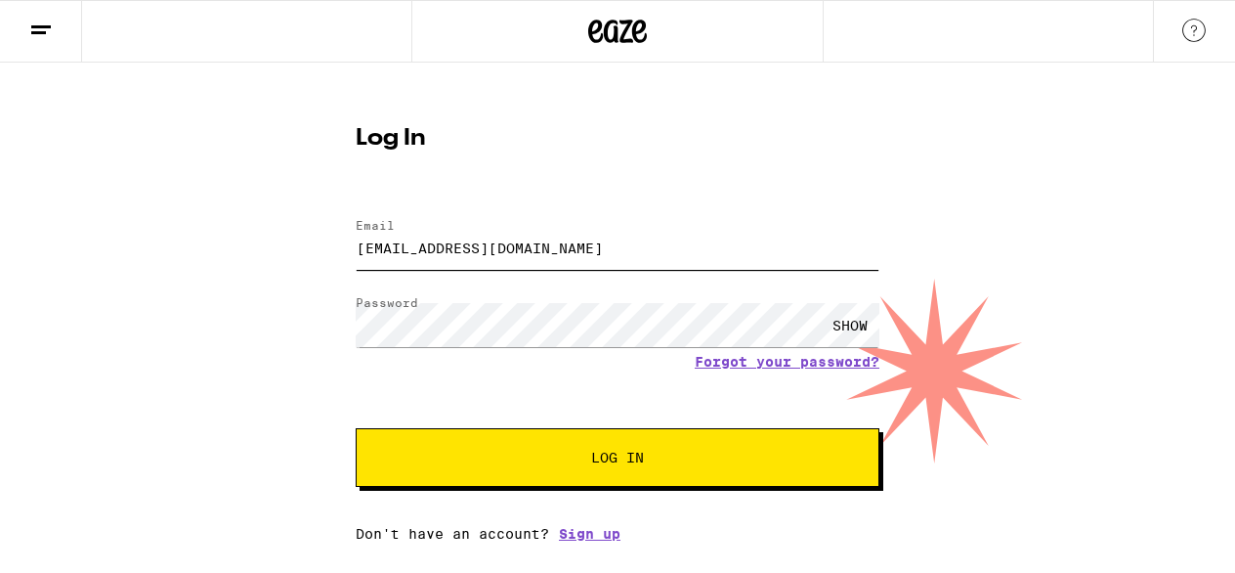
drag, startPoint x: 561, startPoint y: 255, endPoint x: 348, endPoint y: 251, distance: 213.1
click at [348, 251] on div "Log In Email Email [EMAIL_ADDRESS][DOMAIN_NAME] Password Password SHOW Forgot y…" at bounding box center [617, 326] width 563 height 430
type input "[EMAIL_ADDRESS][DOMAIN_NAME]"
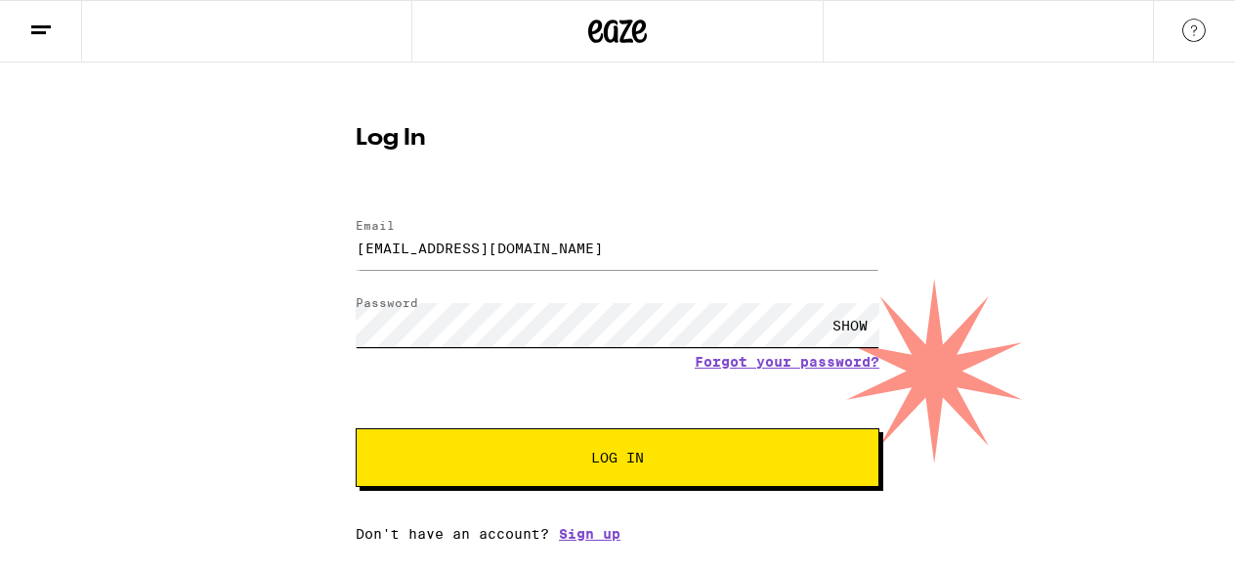
click at [301, 327] on div "Log In Email Email [EMAIL_ADDRESS][DOMAIN_NAME] Password Password SHOW Forgot y…" at bounding box center [617, 302] width 1235 height 479
click at [673, 462] on span "Log In" at bounding box center [618, 458] width 366 height 14
